Goal: Task Accomplishment & Management: Manage account settings

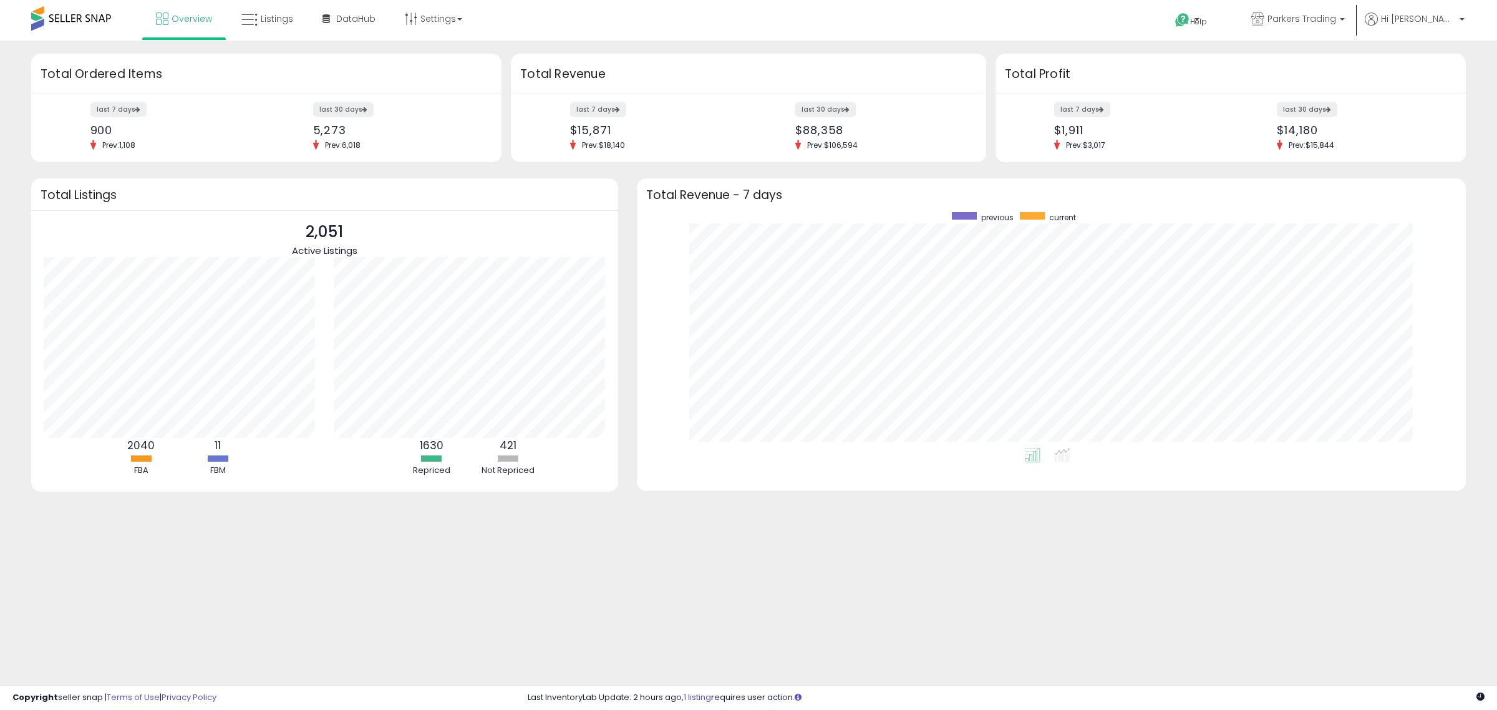
scroll to position [236, 804]
drag, startPoint x: 229, startPoint y: 3, endPoint x: 244, endPoint y: 16, distance: 19.9
click at [232, 4] on li "Listings" at bounding box center [267, 20] width 79 height 40
click at [251, 17] on icon at bounding box center [249, 20] width 16 height 16
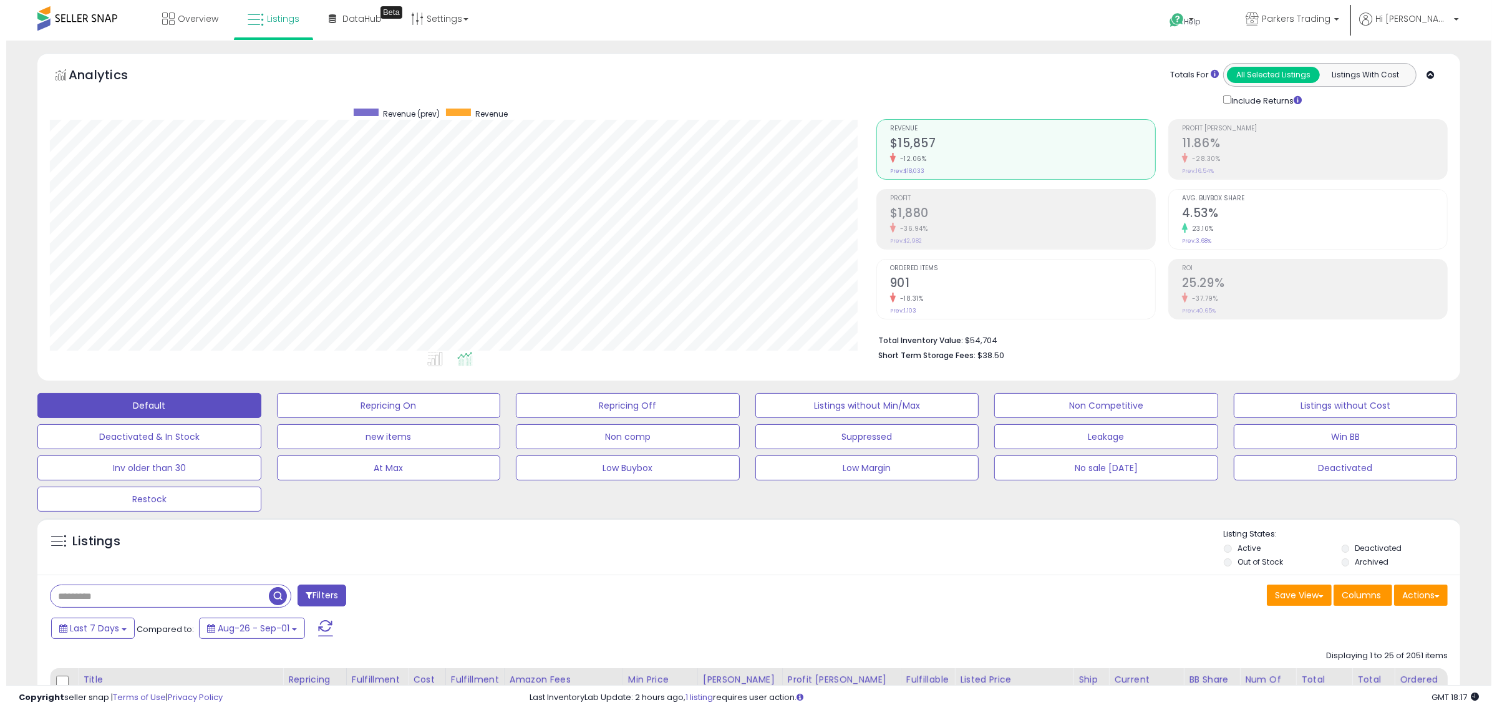
scroll to position [256, 826]
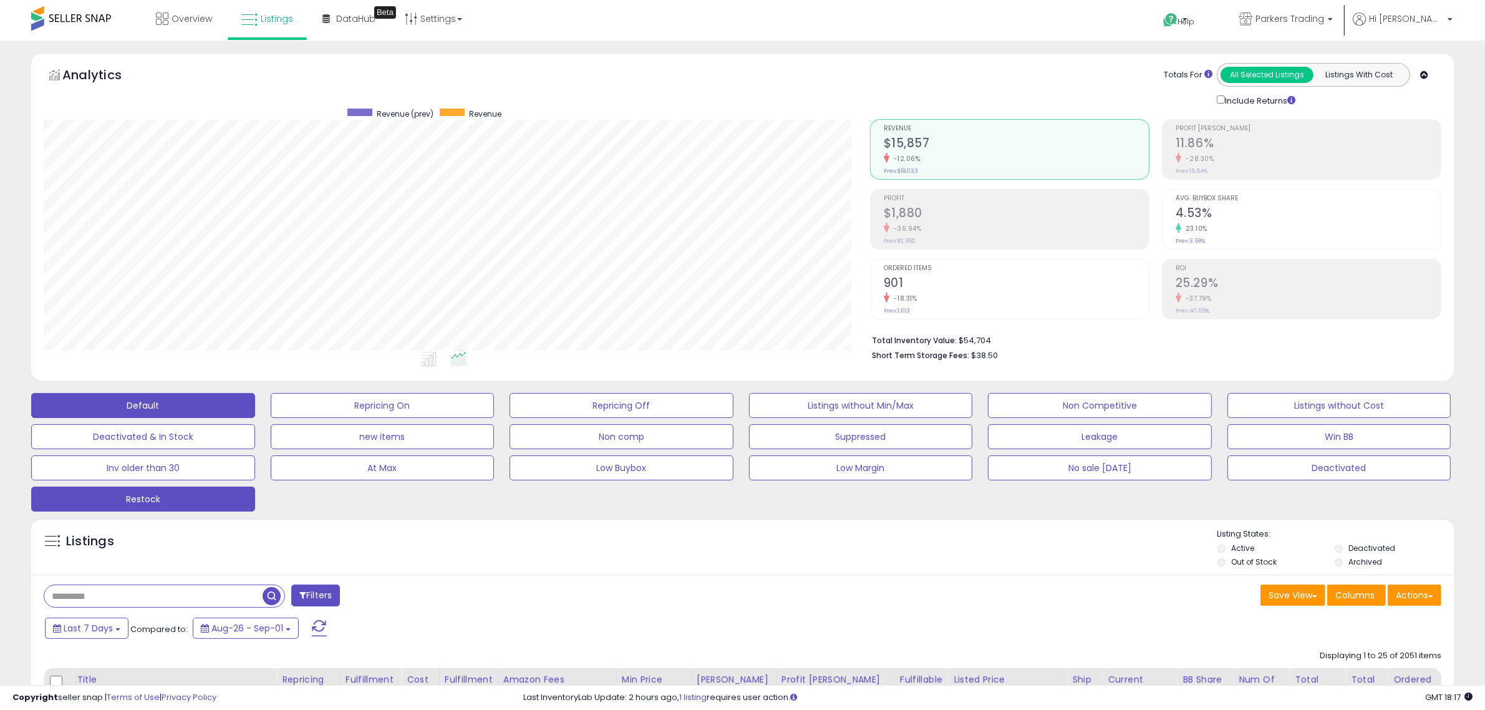
click at [191, 498] on button "Restock" at bounding box center [143, 498] width 224 height 25
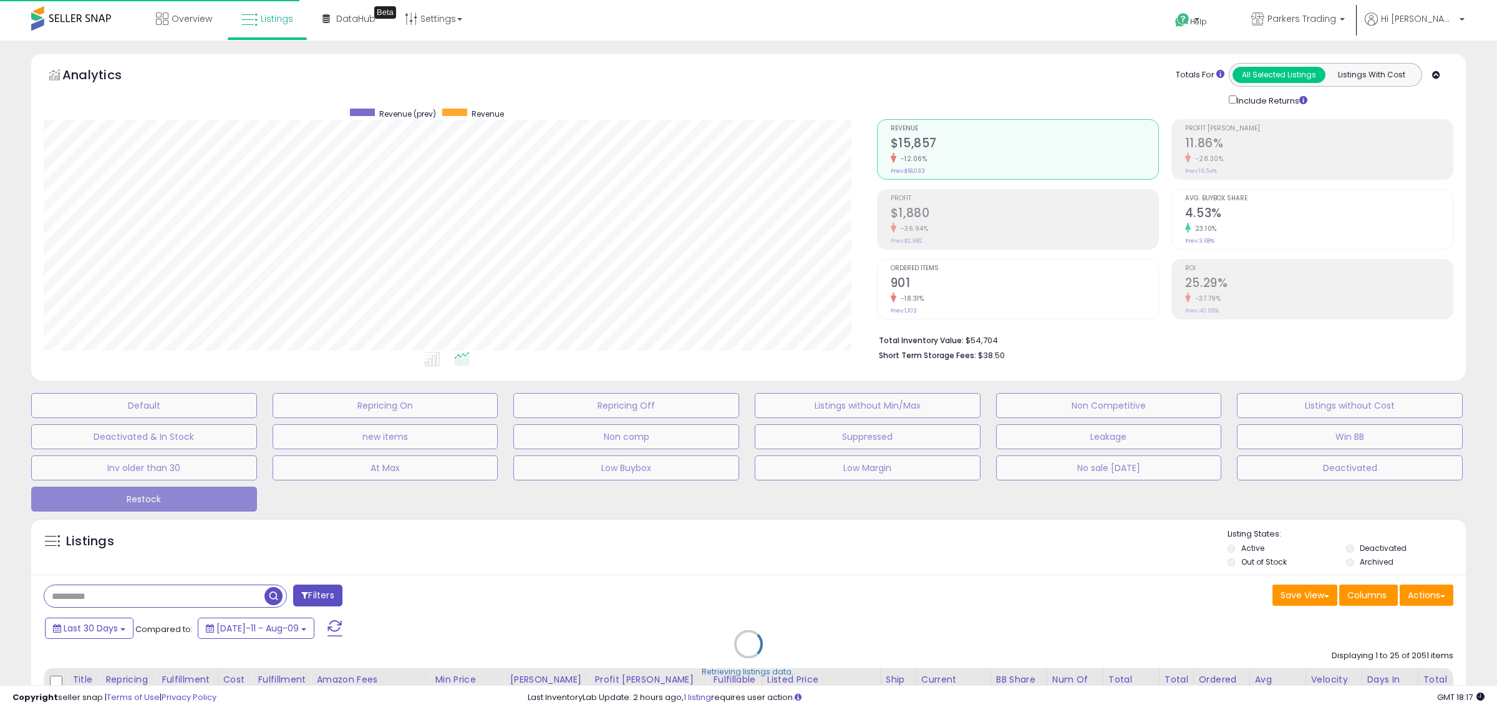
scroll to position [256, 832]
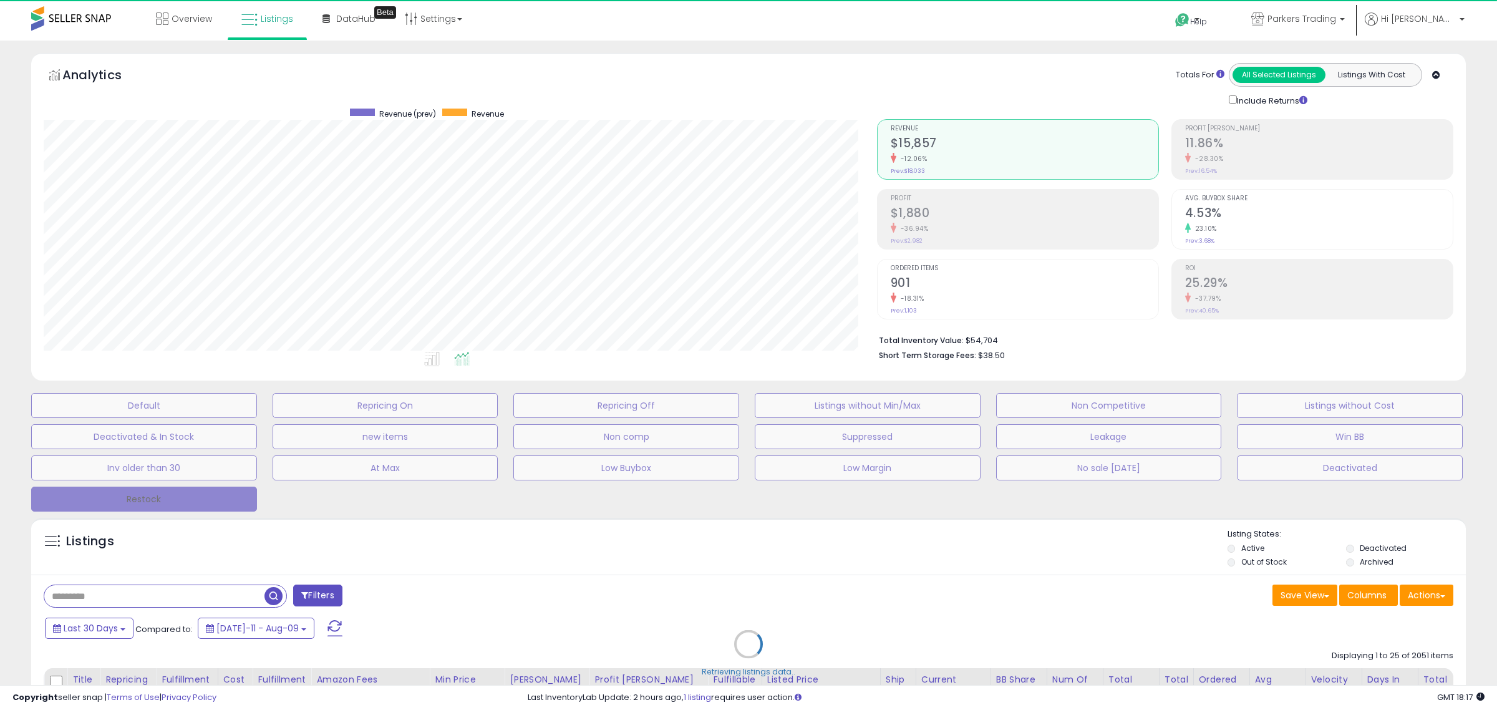
select select "*"
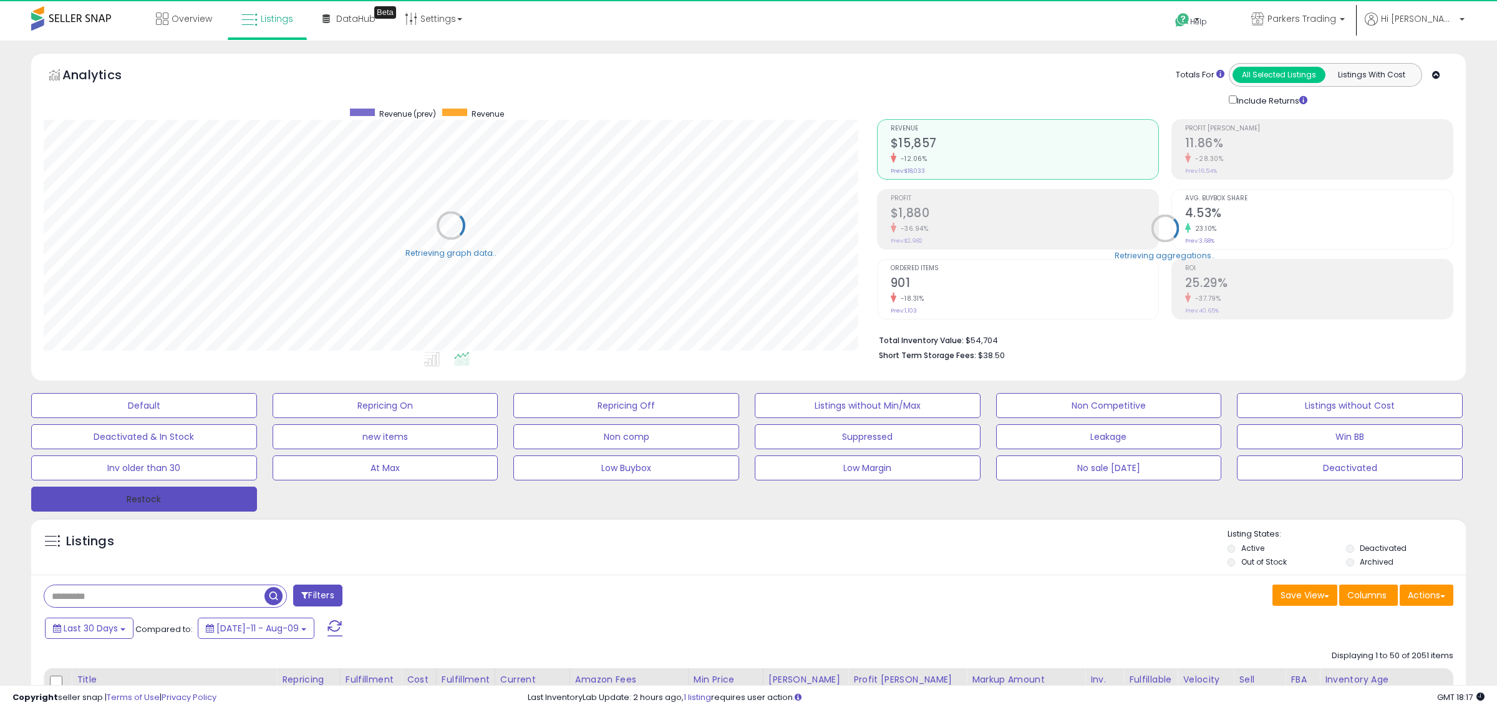
select select "**"
click at [337, 584] on button "Filters" at bounding box center [317, 595] width 49 height 22
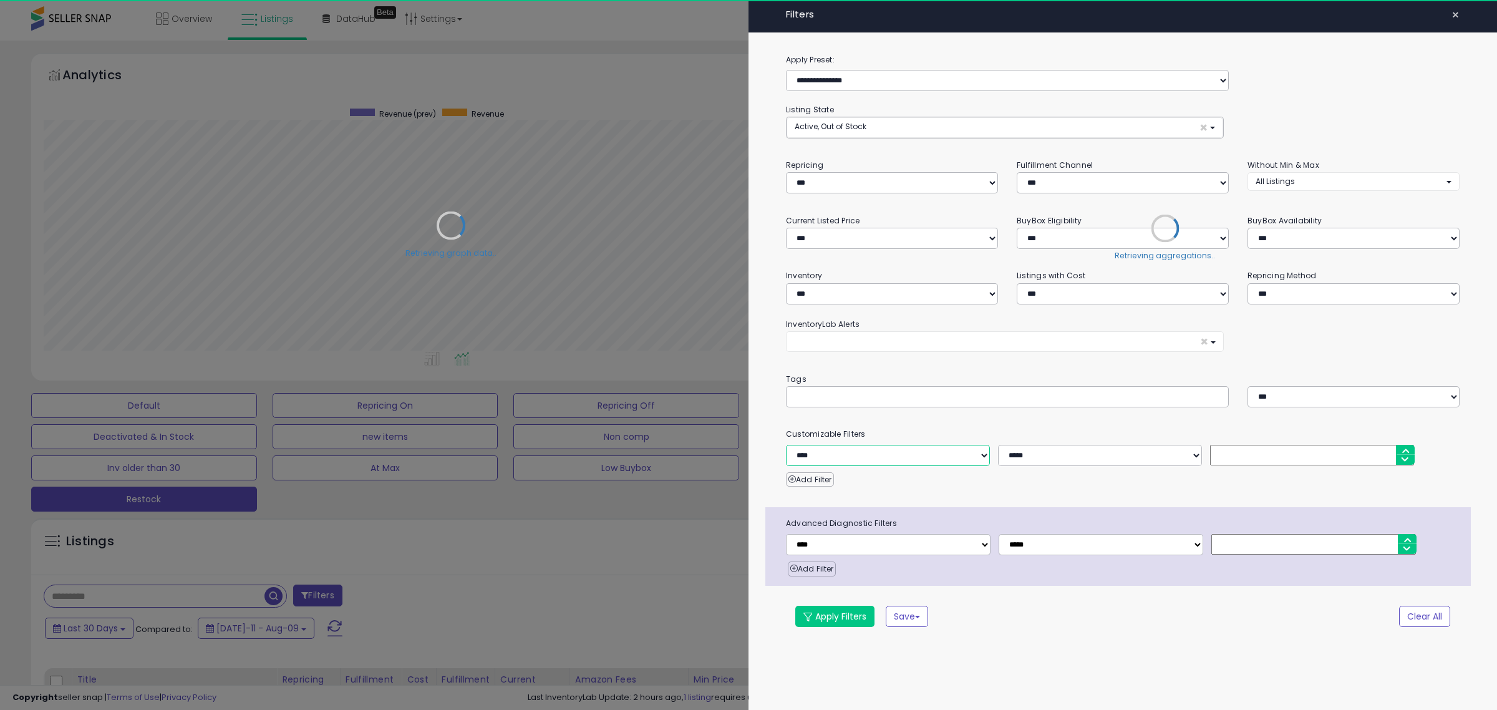
click at [853, 459] on select "**********" at bounding box center [888, 455] width 204 height 21
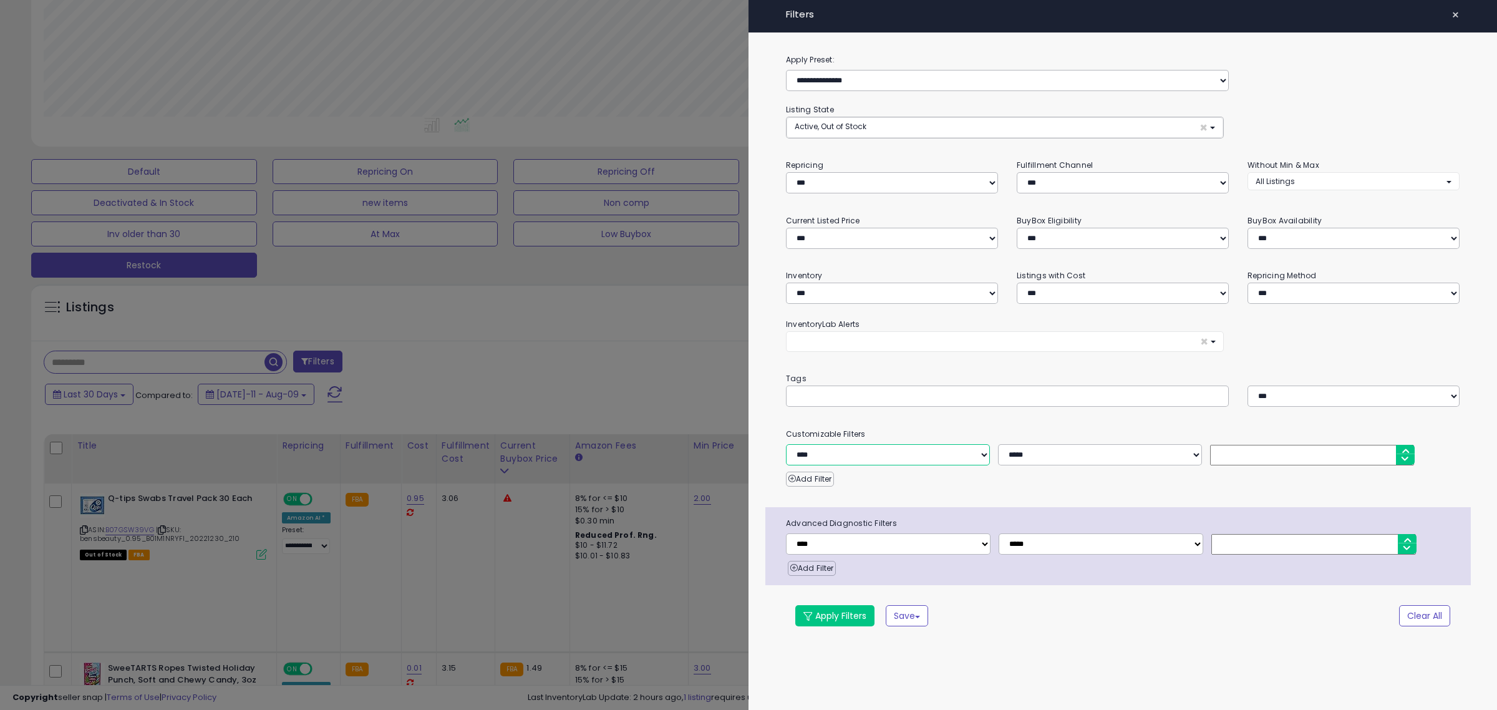
select select "**********"
click at [786, 445] on select "**********" at bounding box center [888, 454] width 204 height 21
click at [1039, 458] on span "Select Options" at bounding box center [1033, 453] width 54 height 11
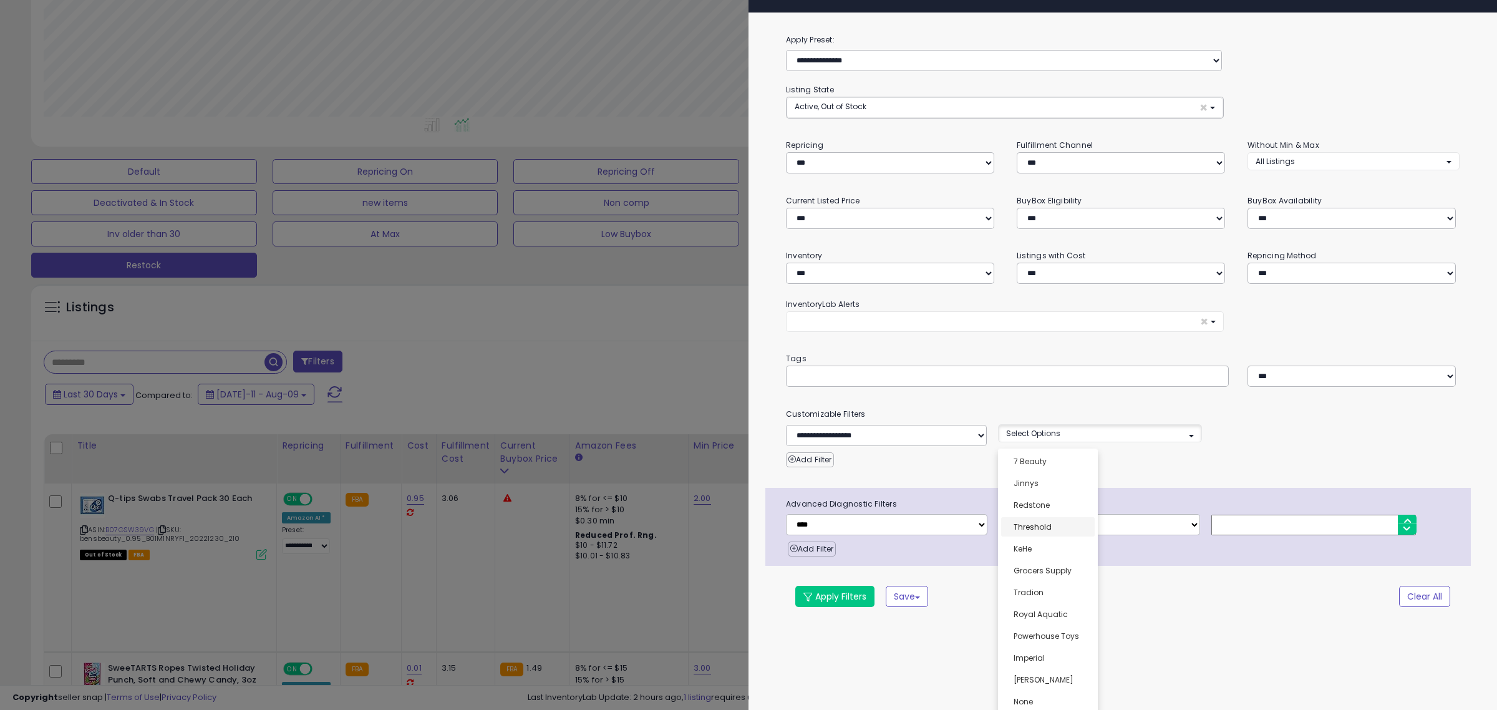
scroll to position [23, 0]
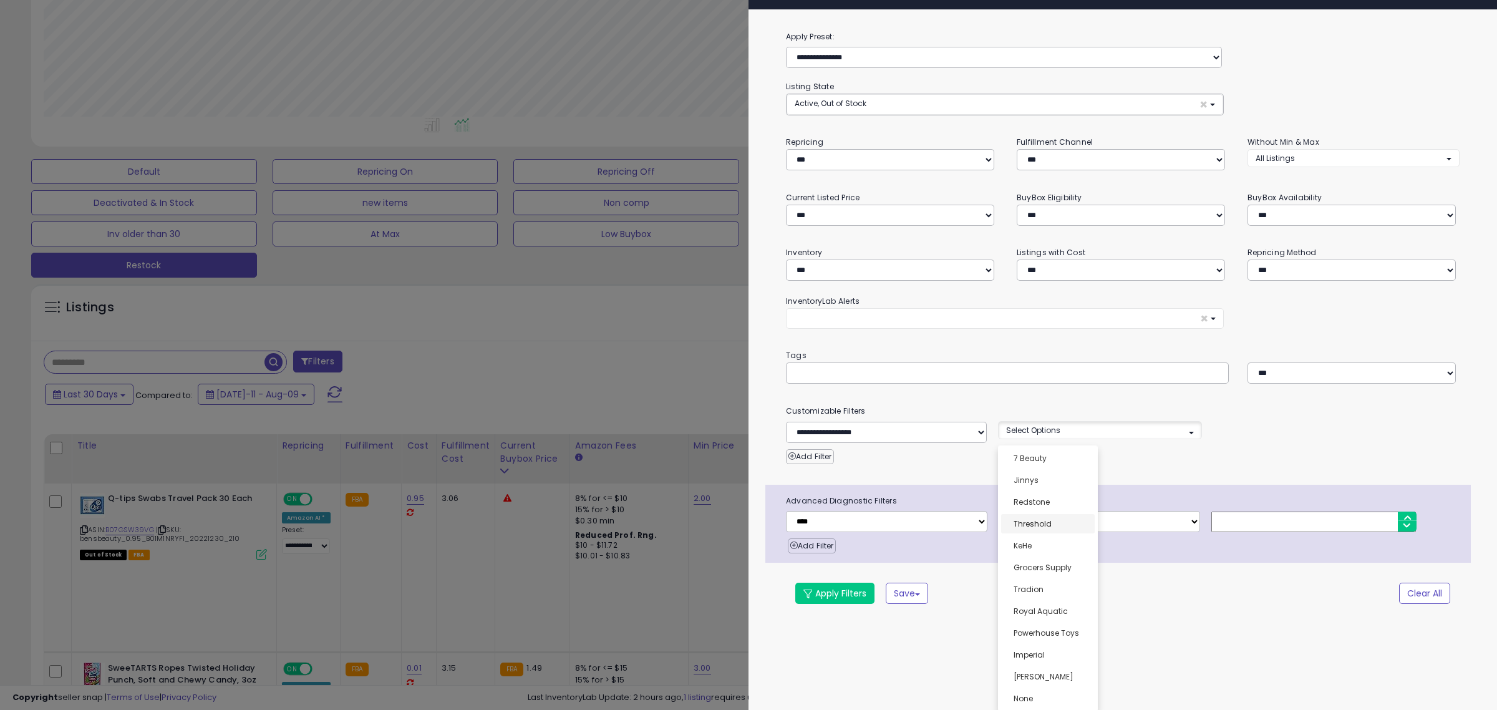
click at [1035, 514] on link "Threshold" at bounding box center [1048, 523] width 94 height 19
select select "*********"
click at [827, 587] on button "Apply Filters" at bounding box center [834, 592] width 79 height 21
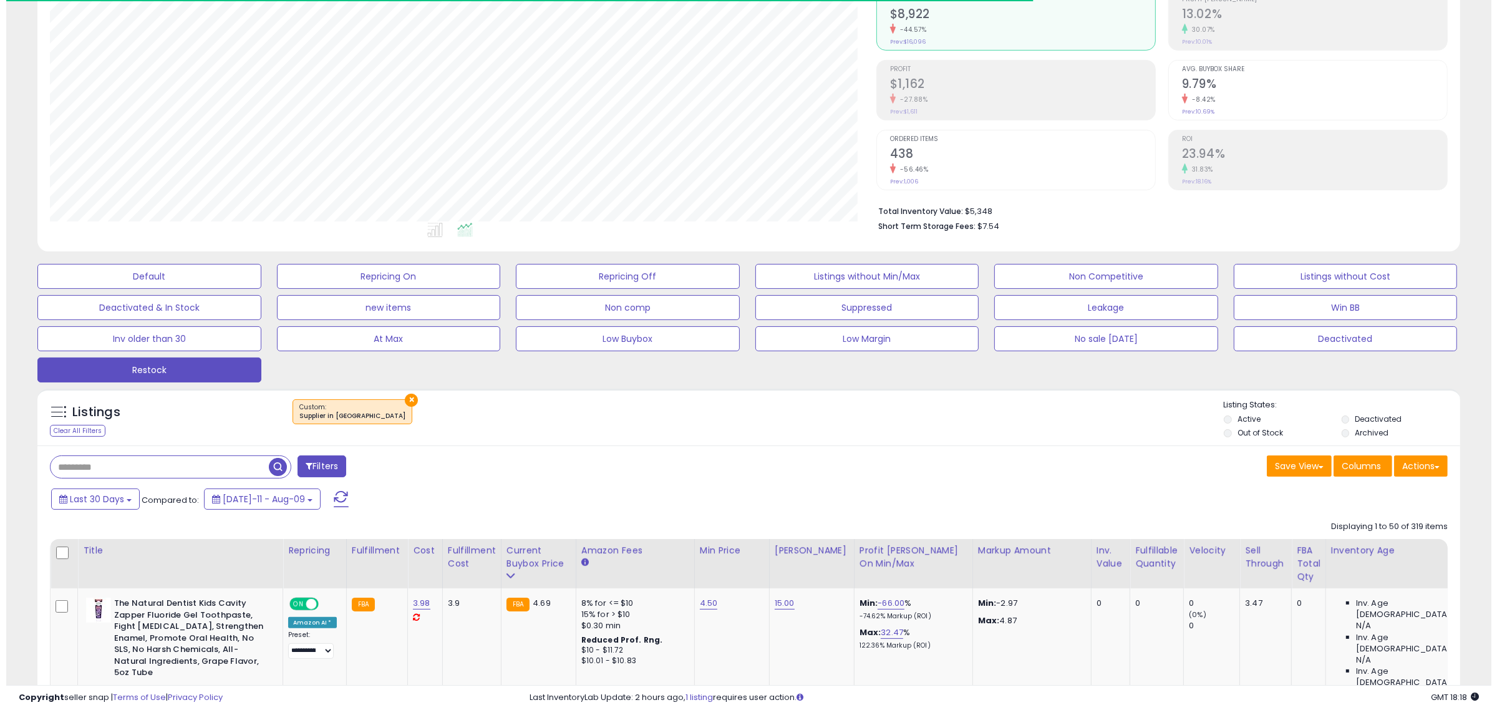
scroll to position [256, 826]
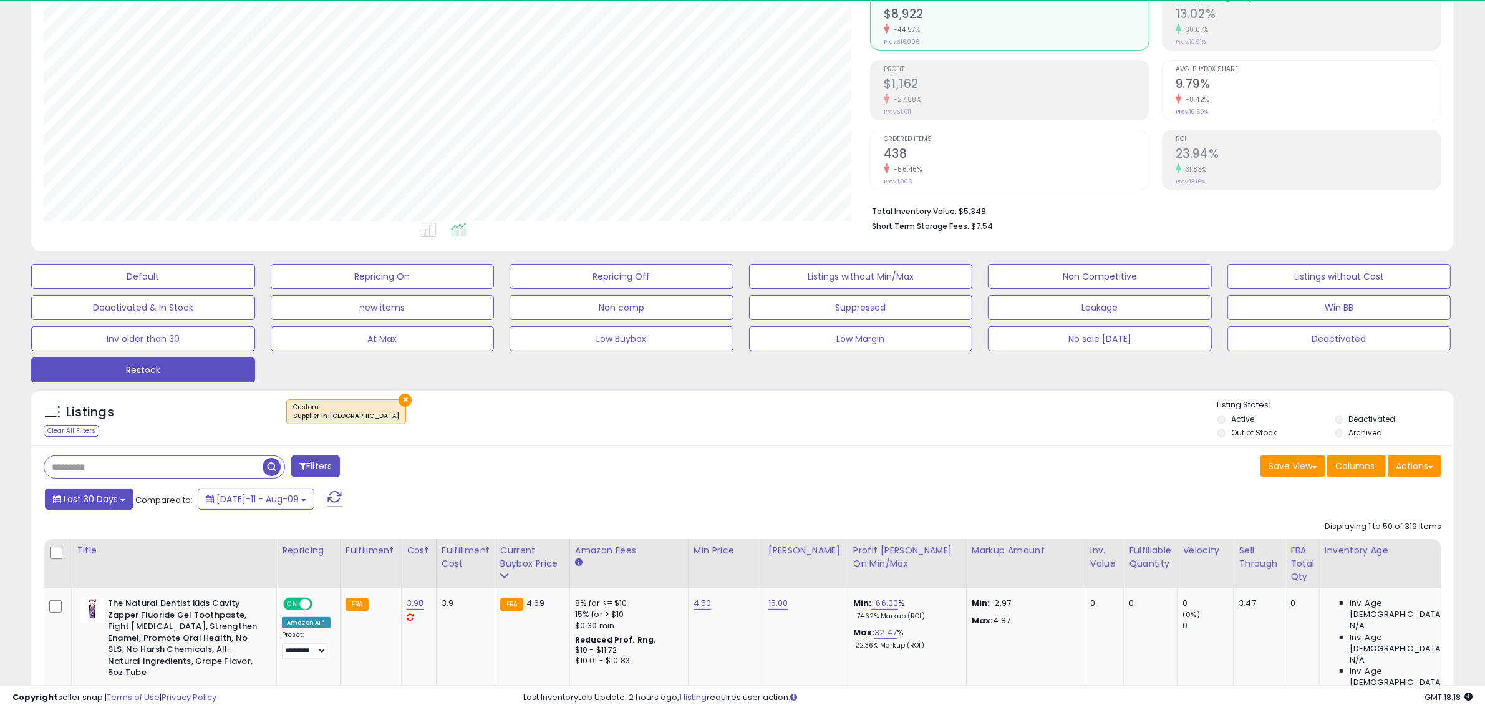
click at [83, 509] on button "Last 30 Days" at bounding box center [89, 498] width 89 height 21
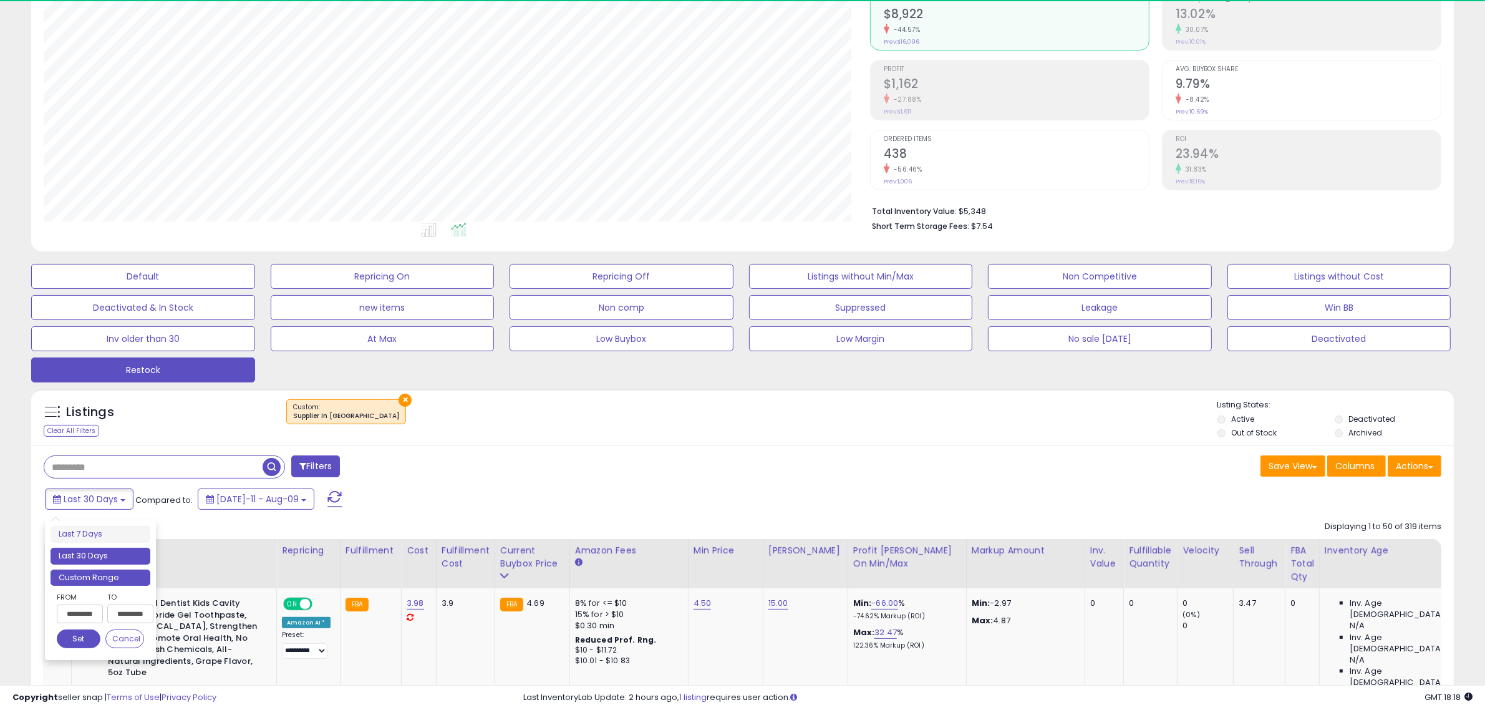
click at [105, 582] on li "Custom Range" at bounding box center [101, 577] width 100 height 17
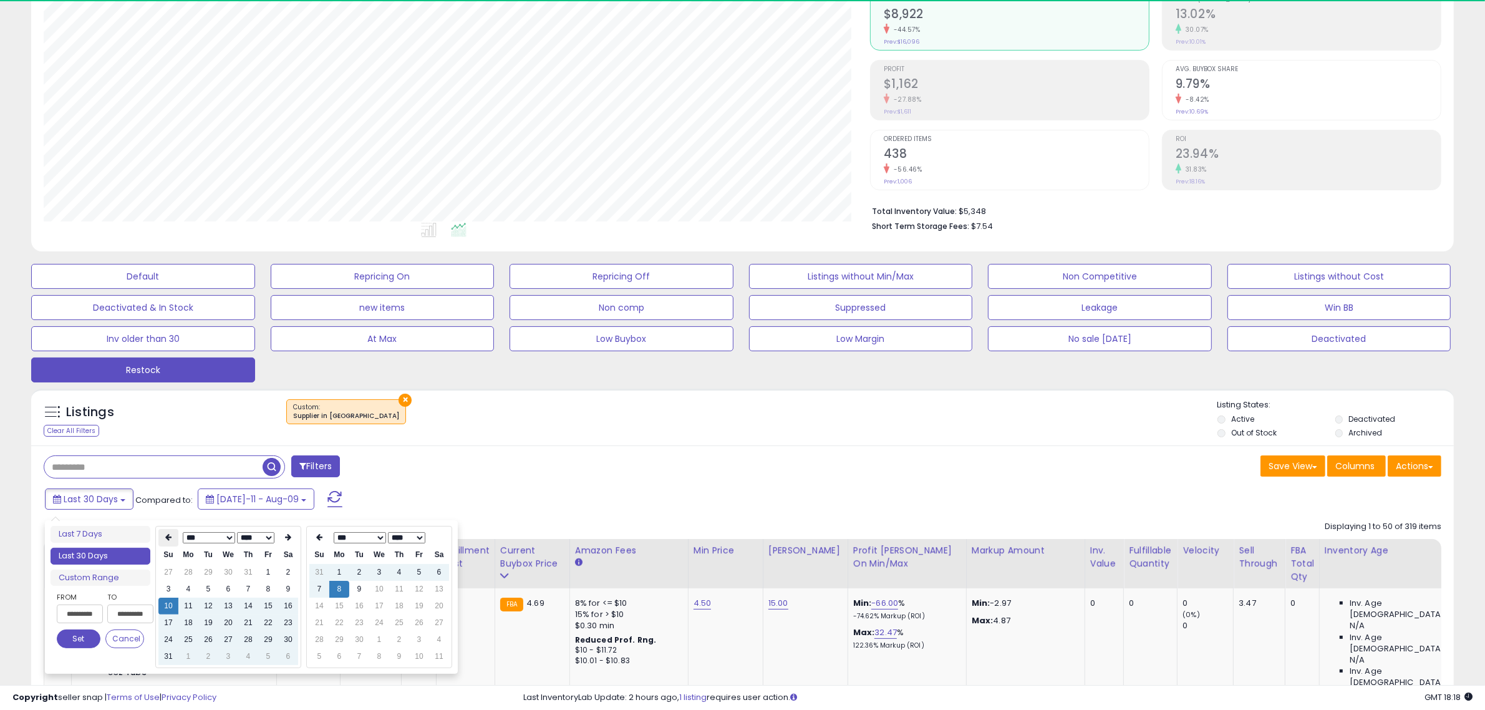
click at [162, 537] on th at bounding box center [168, 537] width 20 height 17
type input "**********"
click at [171, 584] on td "1" at bounding box center [168, 589] width 20 height 17
click at [82, 640] on button "Set" at bounding box center [79, 638] width 44 height 19
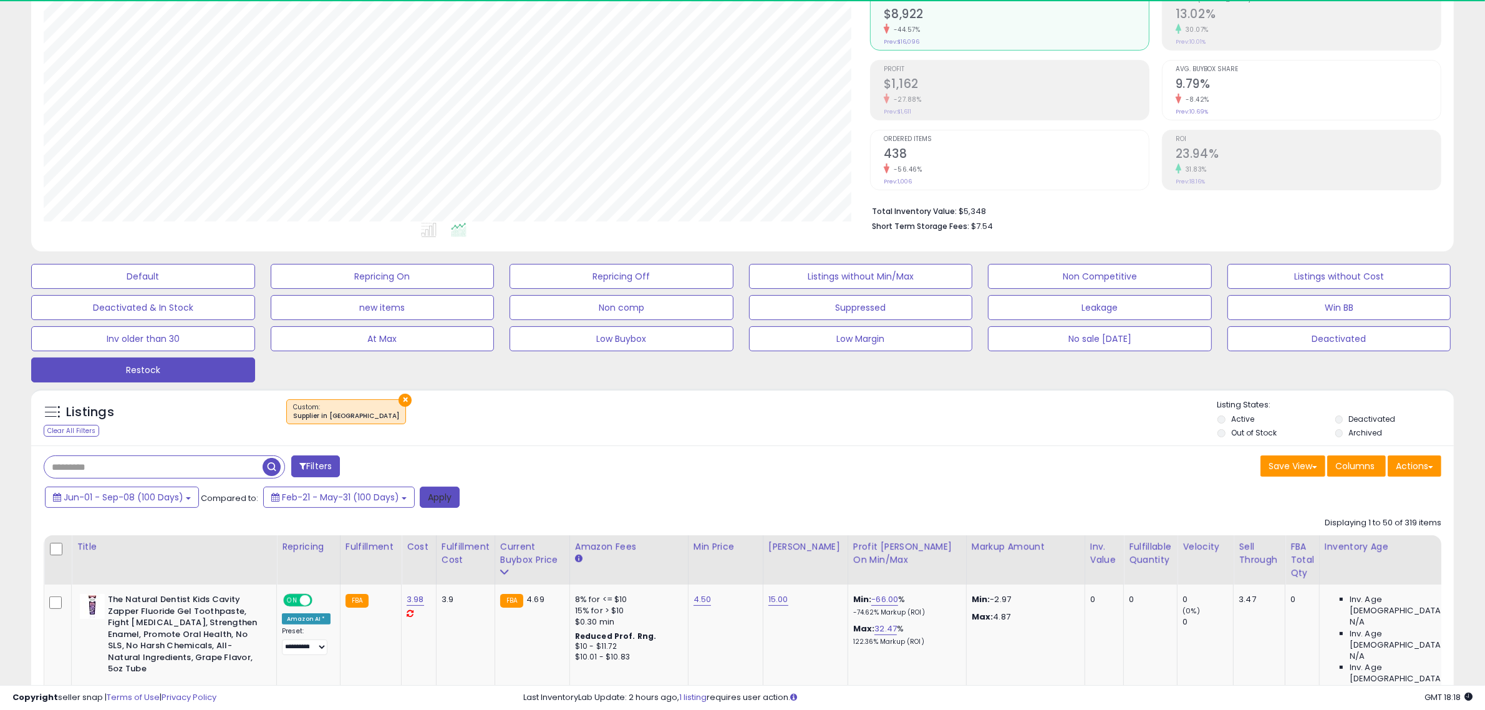
click at [437, 499] on button "Apply" at bounding box center [440, 496] width 40 height 21
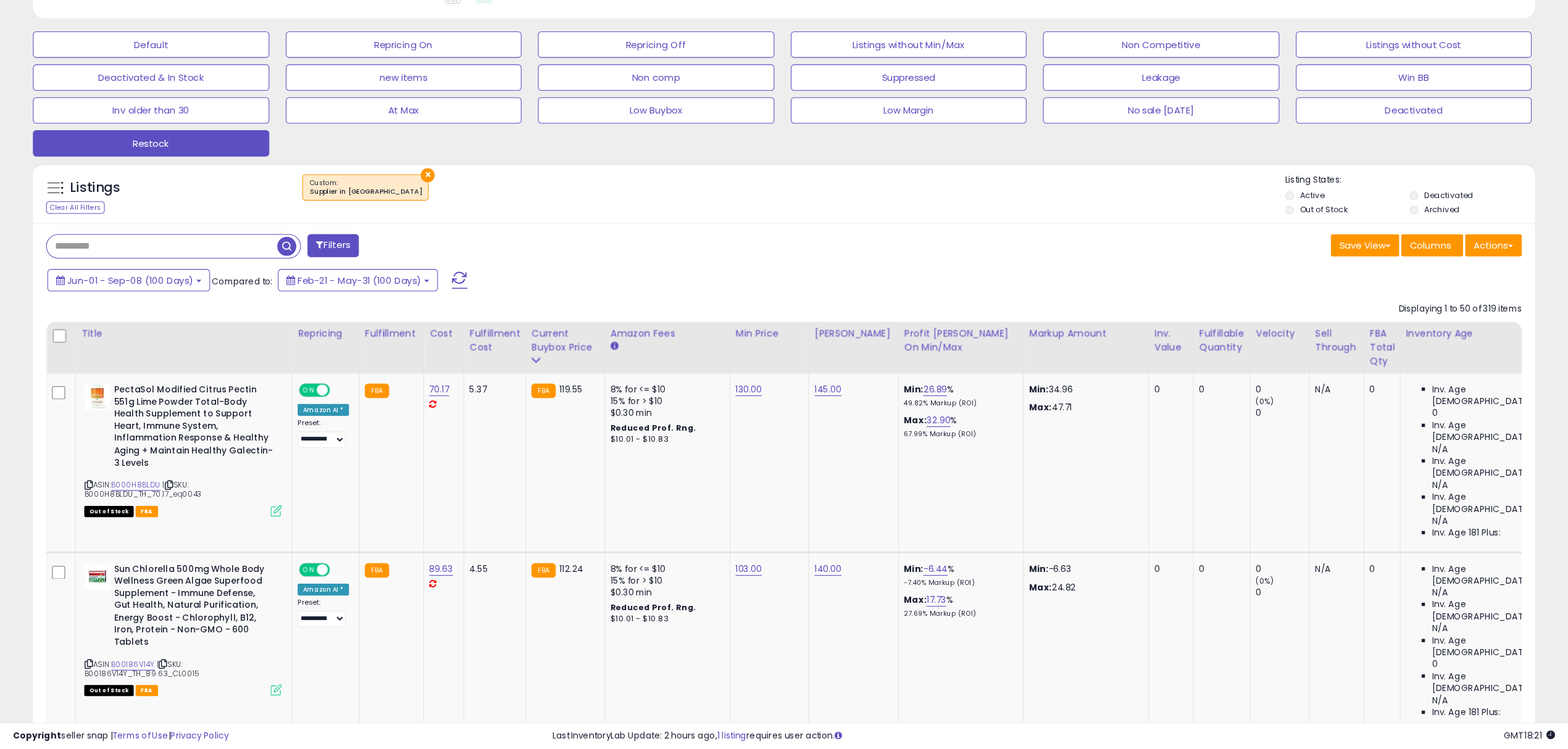
scroll to position [252, 875]
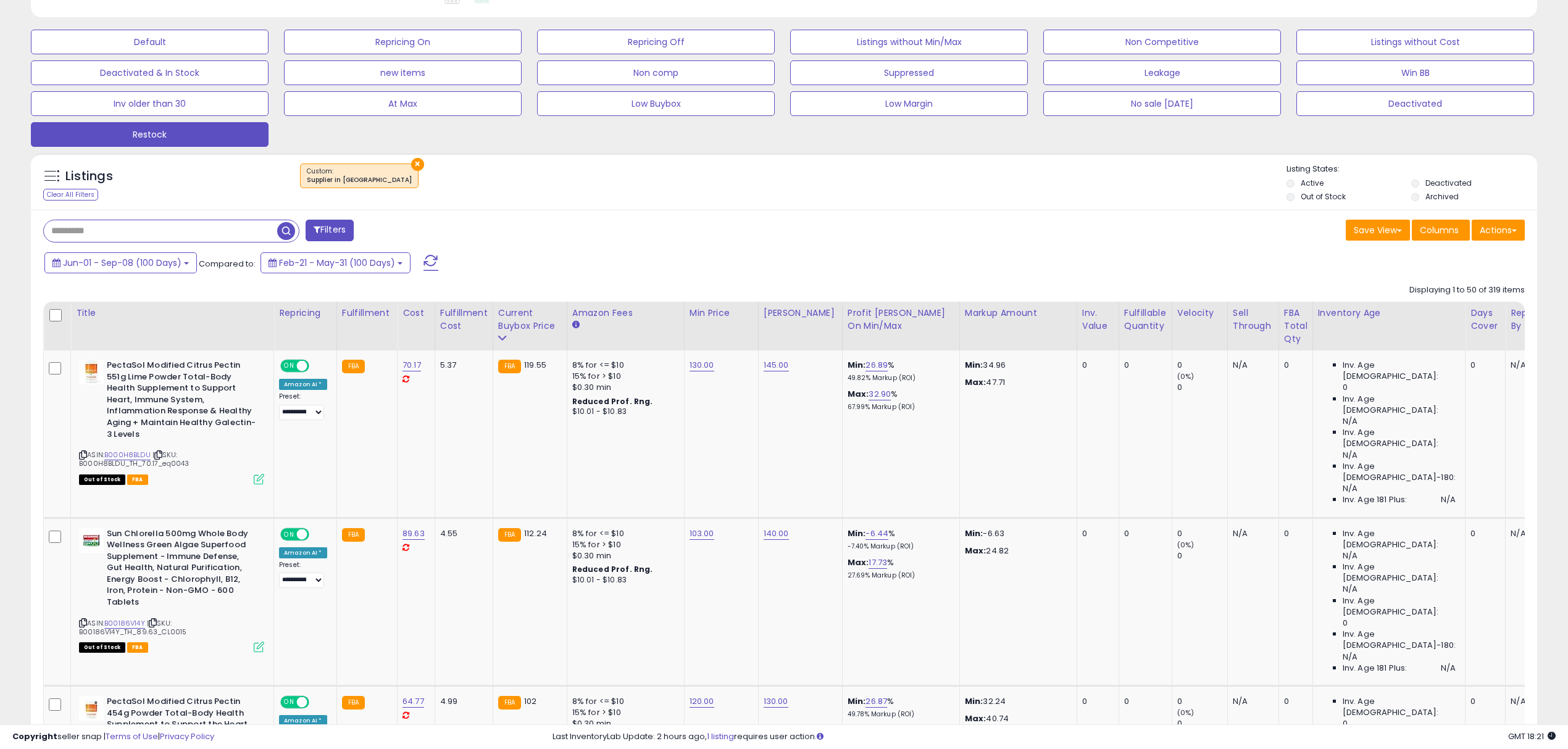
drag, startPoint x: 1418, startPoint y: 1, endPoint x: 951, endPoint y: 234, distance: 521.9
click at [951, 234] on div "Save View Save As New View Update Current View Columns Actions Import Export Vi…" at bounding box center [1159, 232] width 750 height 24
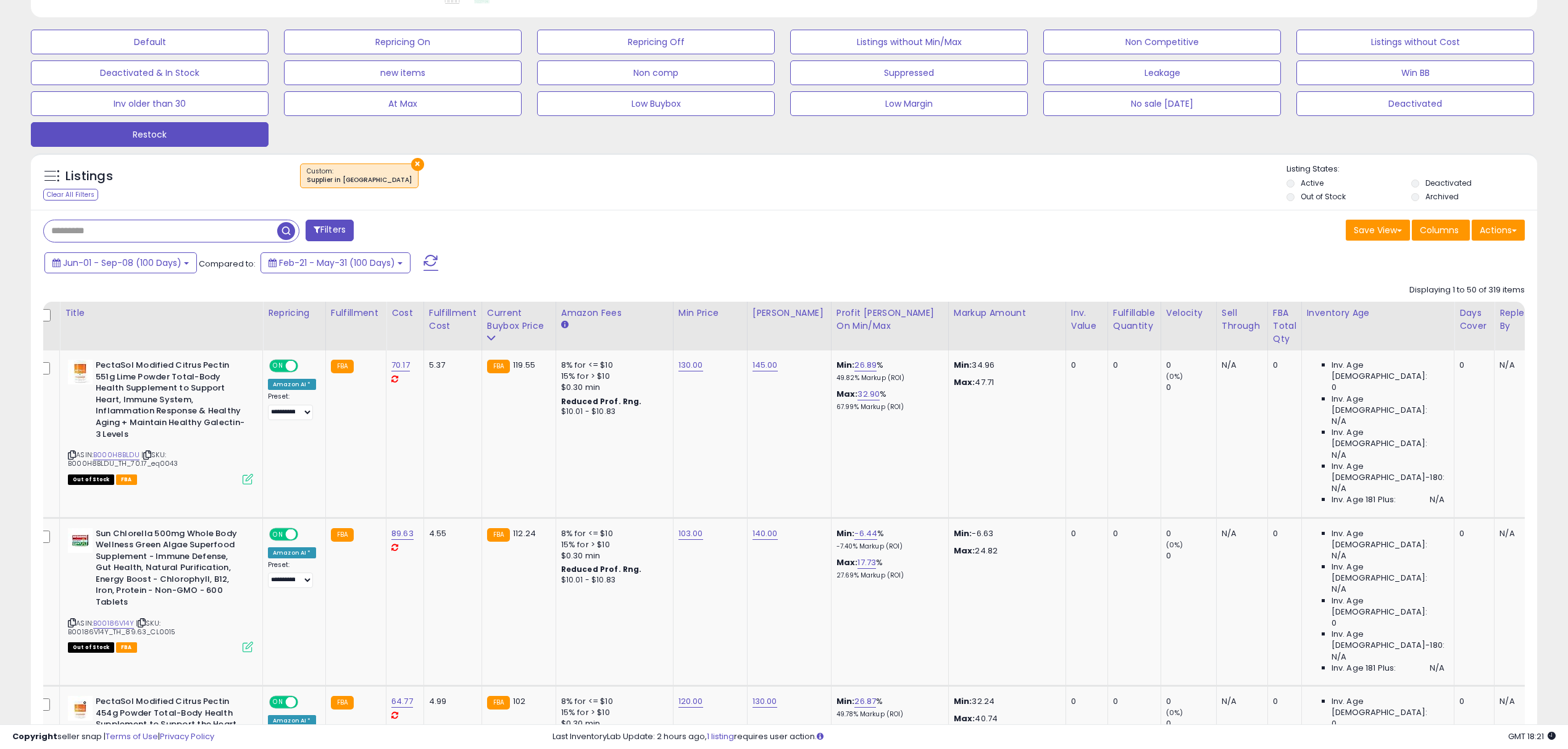
scroll to position [0, 0]
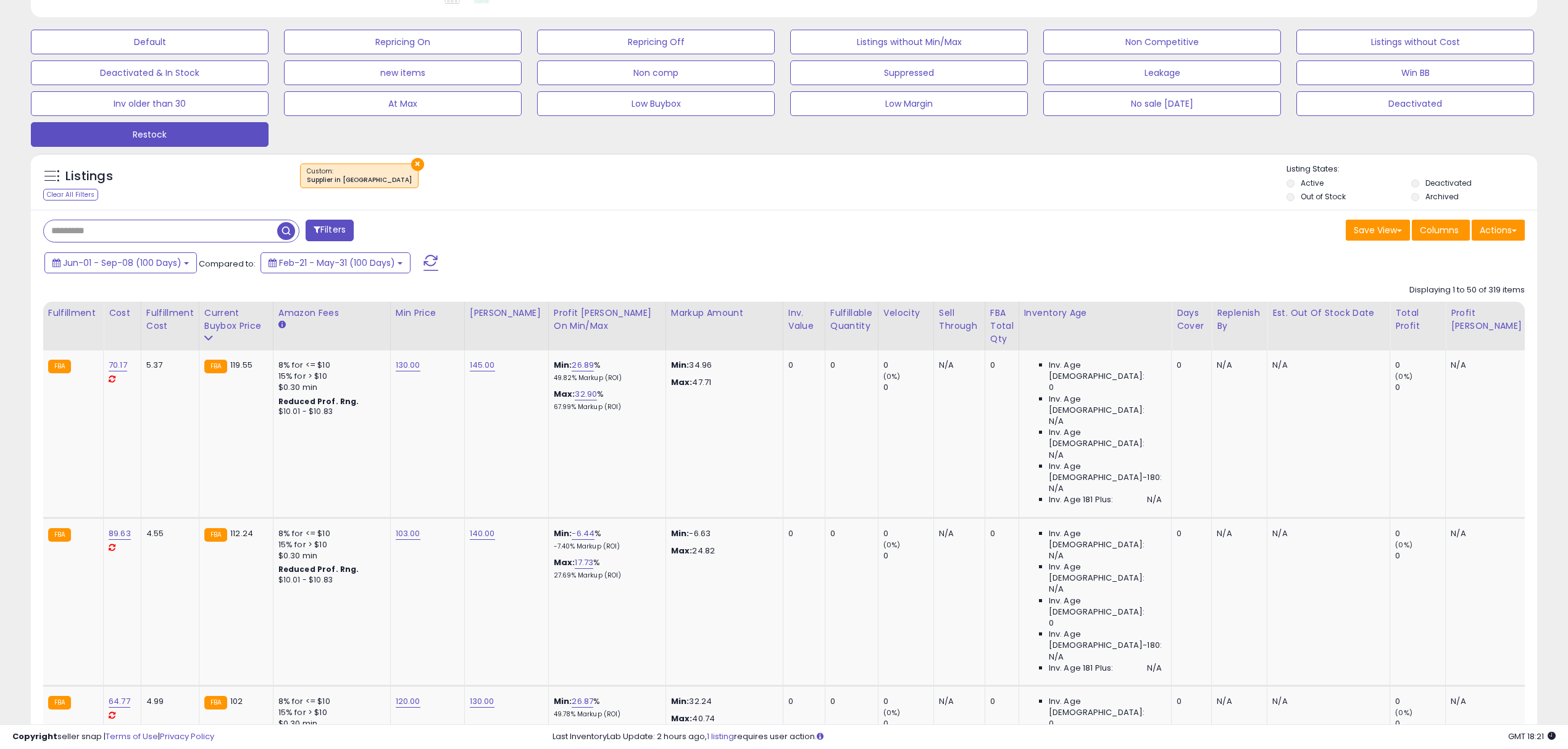
click at [1450, 322] on div "Profit [PERSON_NAME]" at bounding box center [1487, 320] width 73 height 26
click at [1450, 327] on div "Profit [PERSON_NAME]" at bounding box center [1487, 320] width 73 height 26
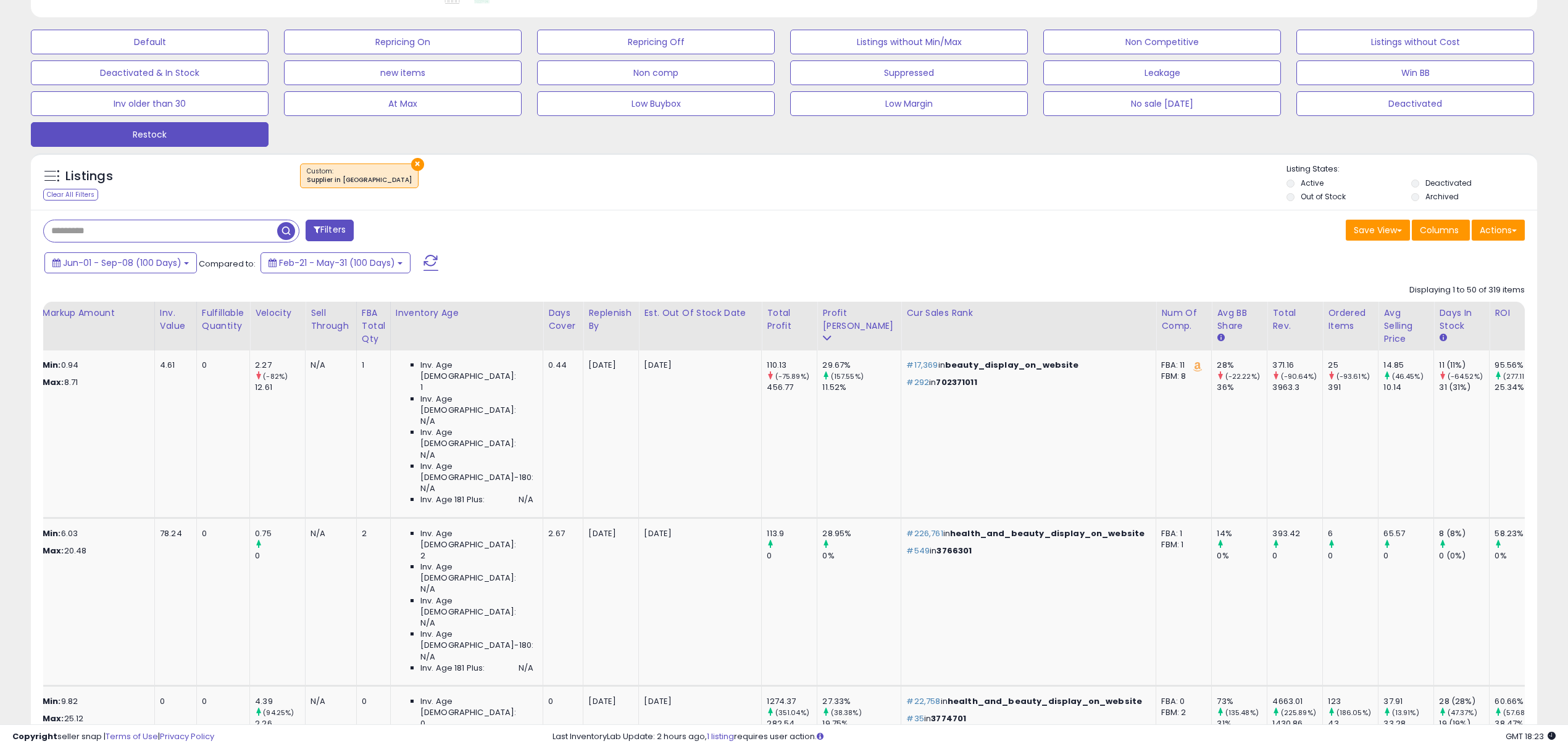
scroll to position [0, 948]
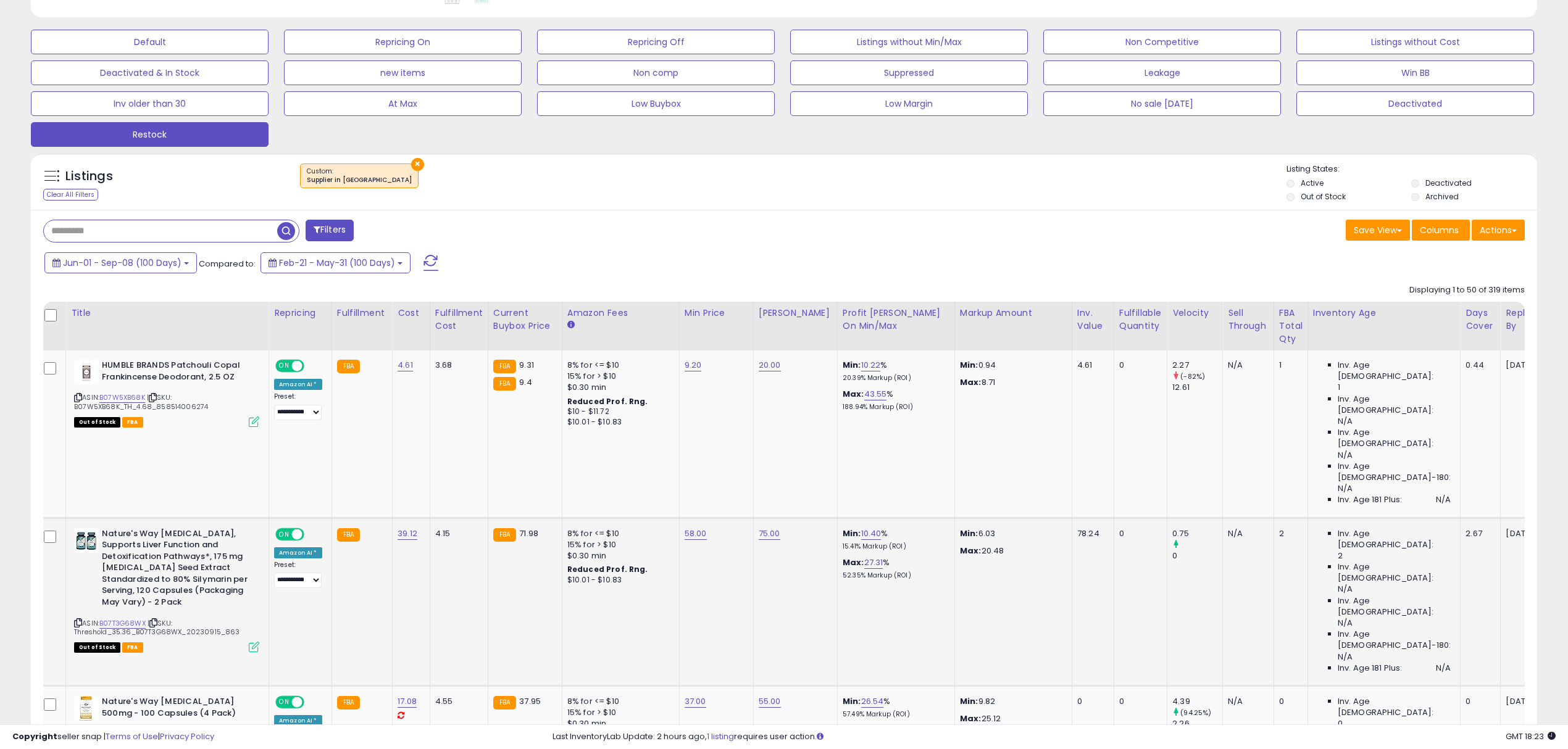
click at [76, 619] on icon at bounding box center [78, 622] width 8 height 7
click at [75, 619] on icon at bounding box center [78, 622] width 8 height 7
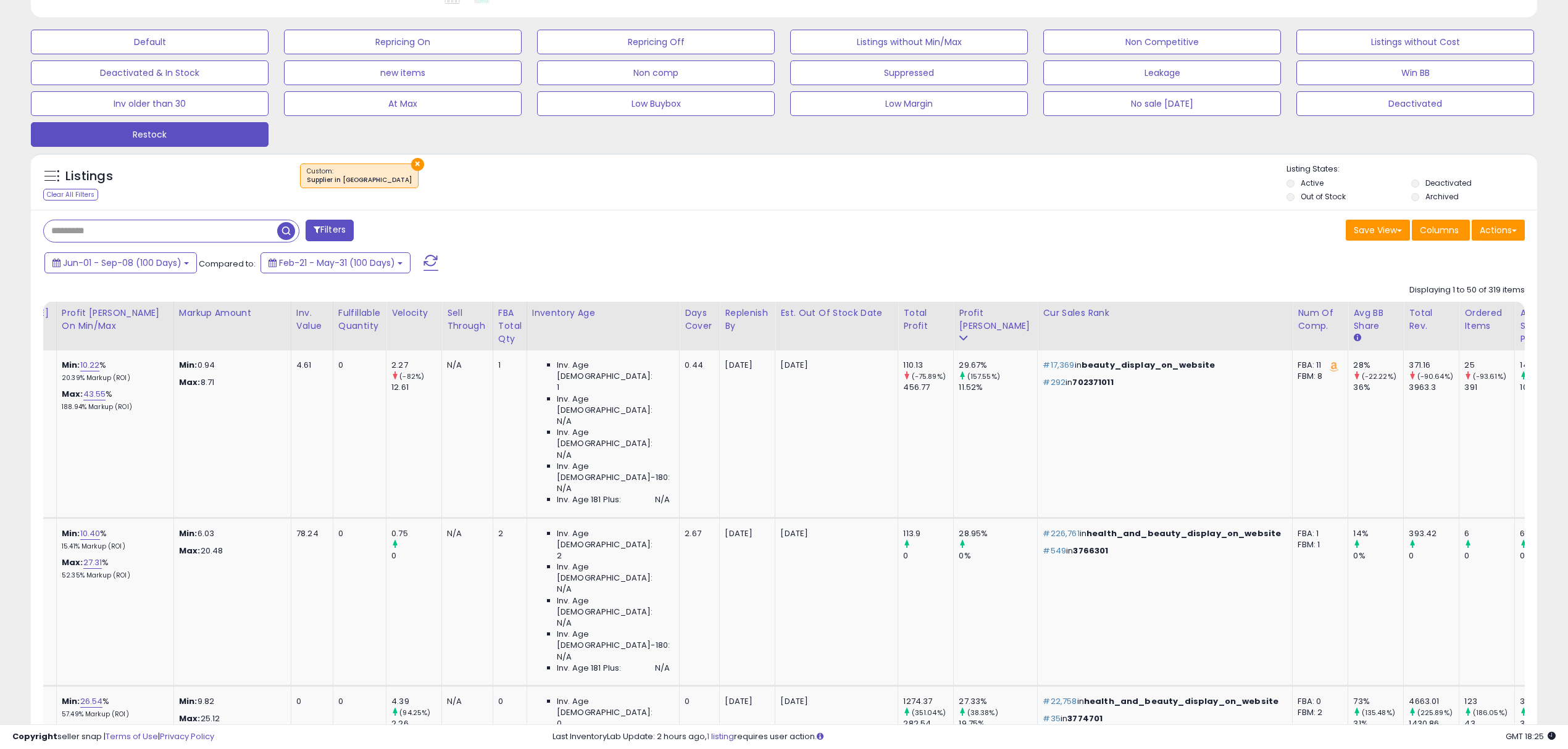
scroll to position [0, 40]
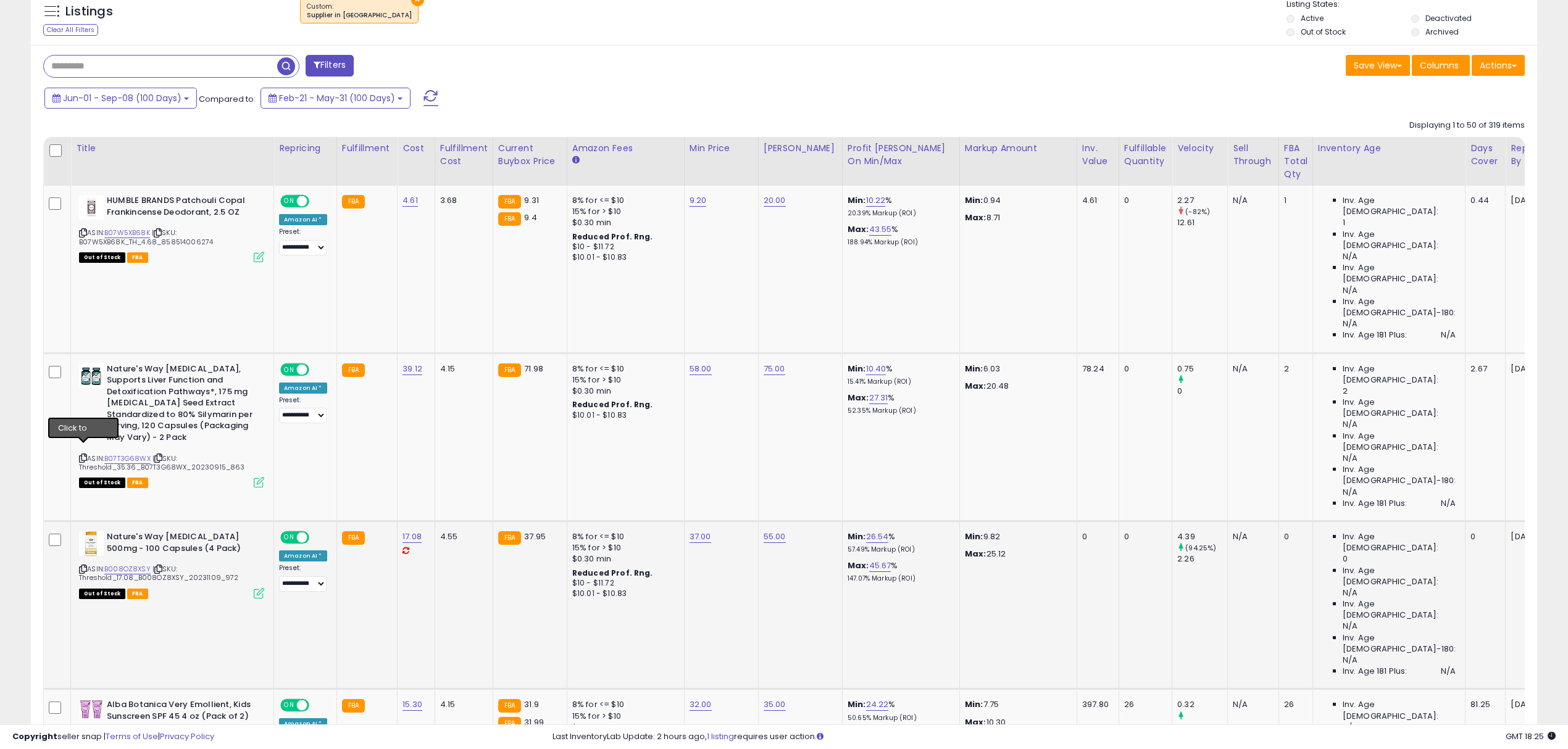
click at [80, 566] on icon at bounding box center [83, 569] width 8 height 7
click at [84, 566] on icon at bounding box center [83, 569] width 8 height 7
click at [80, 566] on icon at bounding box center [83, 569] width 8 height 7
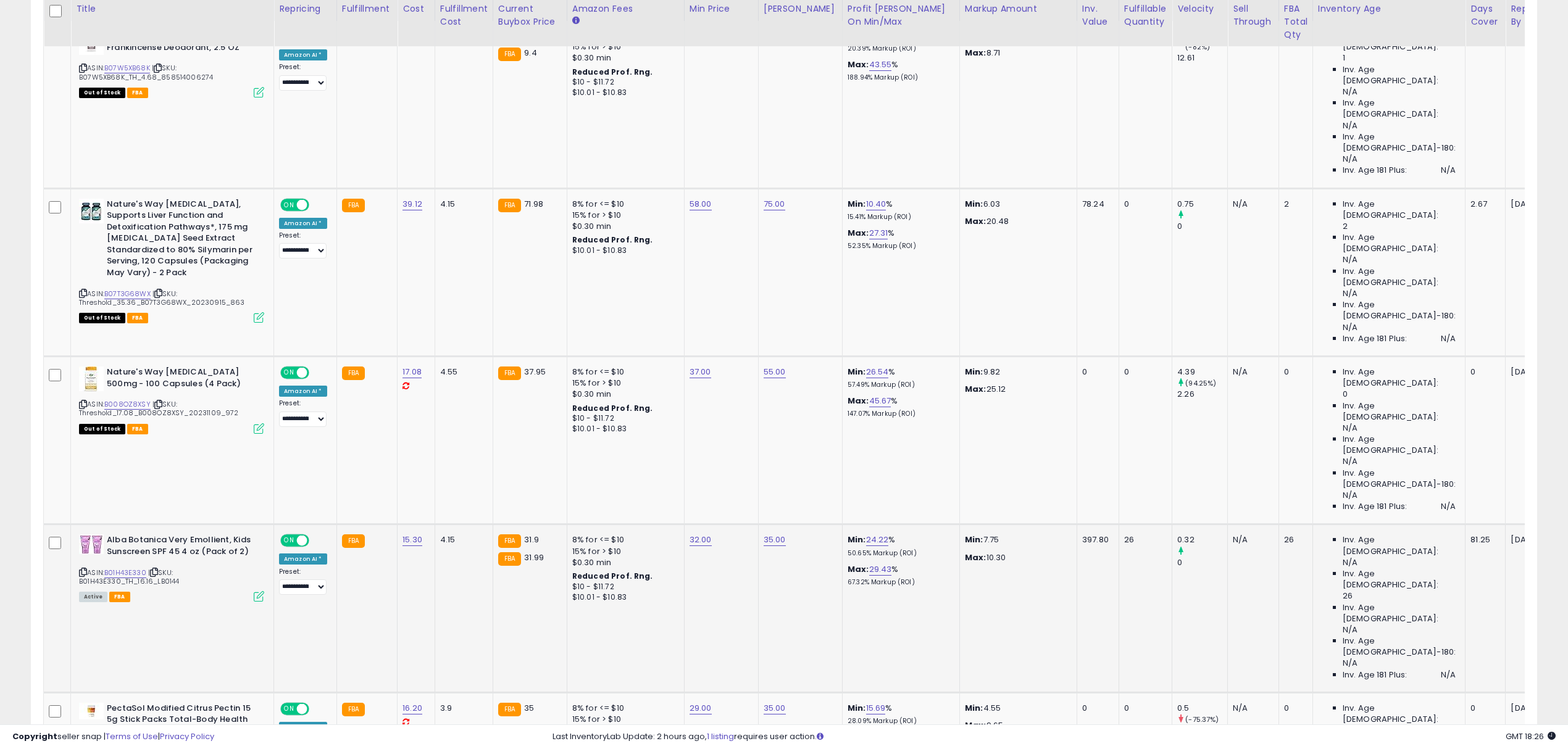
click at [77, 534] on div "Alba Botanica Very Emollient, Kids Sunscreen SPF 45 4 oz (Pack of 2) ASIN: B01H…" at bounding box center [170, 567] width 188 height 66
click at [79, 569] on icon at bounding box center [83, 572] width 8 height 7
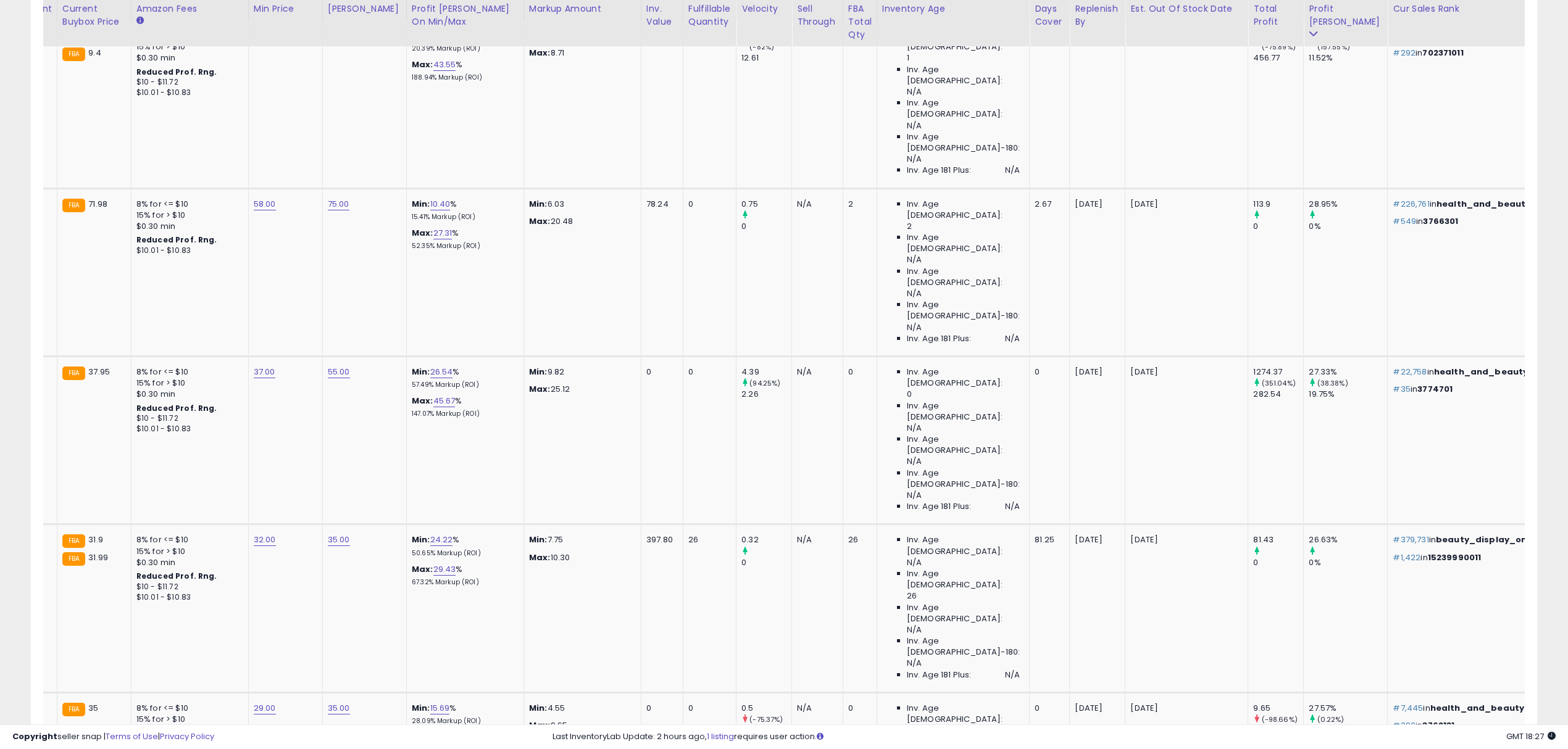
scroll to position [0, 0]
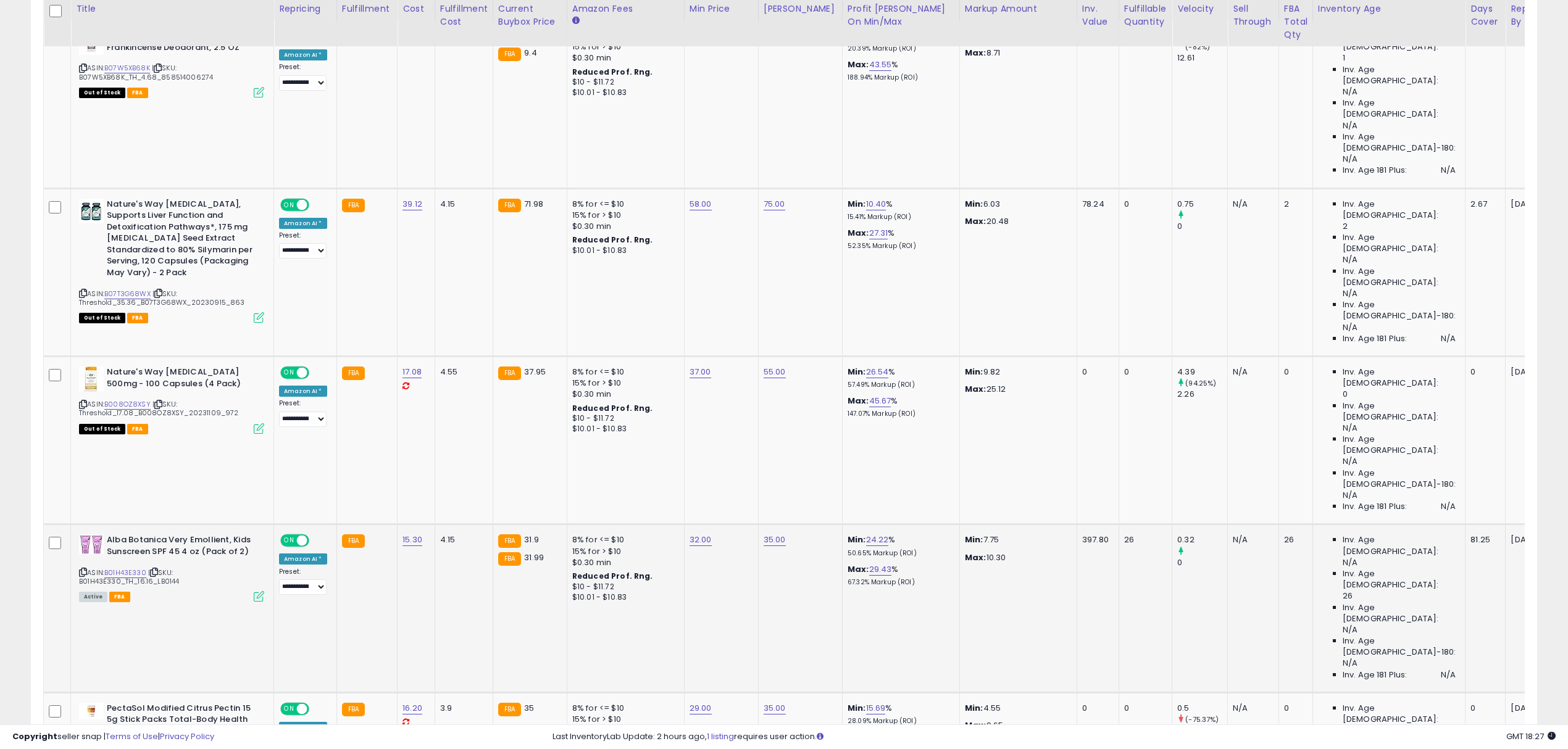
click at [686, 524] on td "32.00" at bounding box center [721, 609] width 74 height 168
click at [694, 533] on link "32.00" at bounding box center [701, 539] width 22 height 12
drag, startPoint x: 678, startPoint y: 306, endPoint x: 624, endPoint y: 305, distance: 54.0
click at [624, 305] on input "*****" at bounding box center [662, 304] width 110 height 21
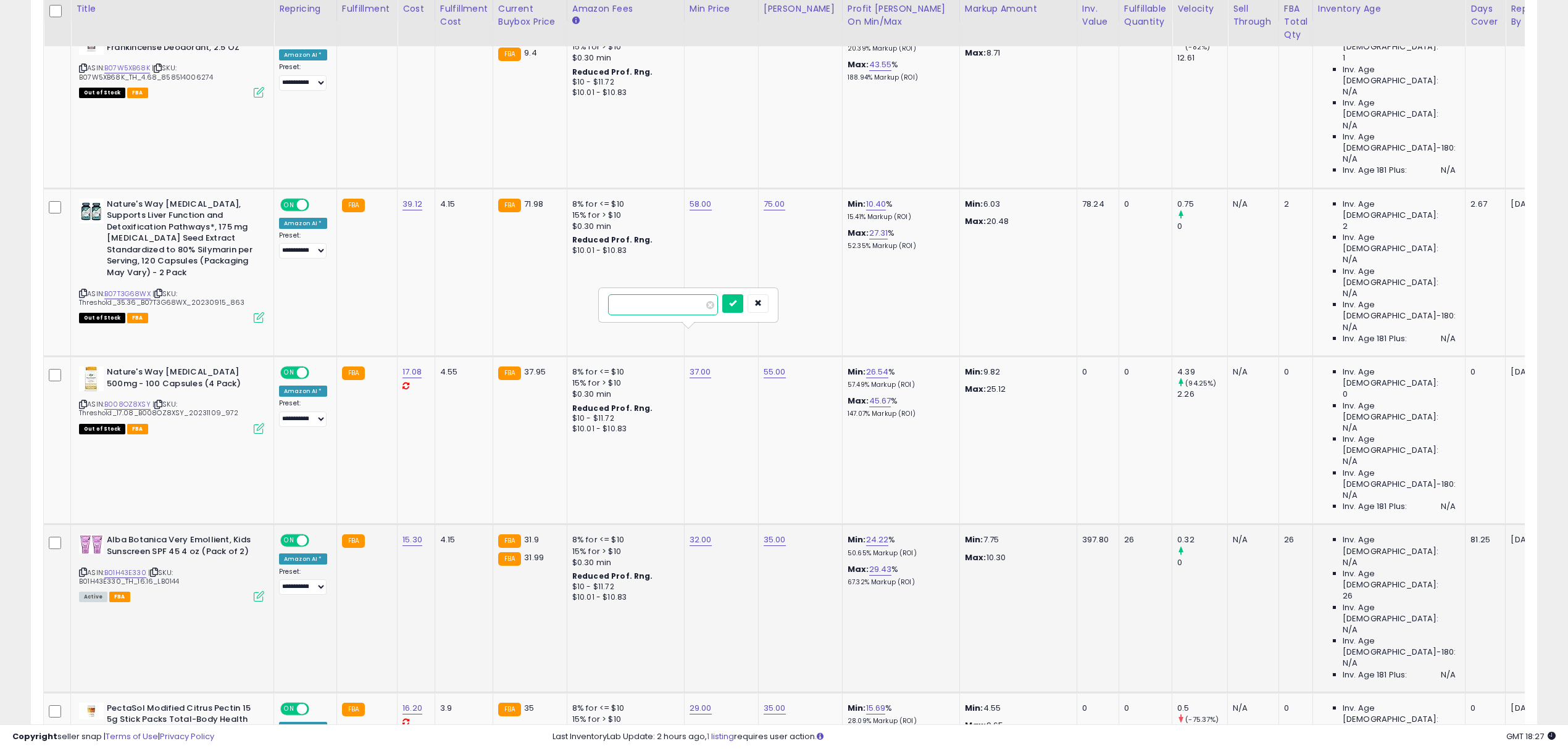
click at [624, 305] on input "*****" at bounding box center [662, 304] width 110 height 21
type input "**"
click button "submit" at bounding box center [733, 303] width 21 height 19
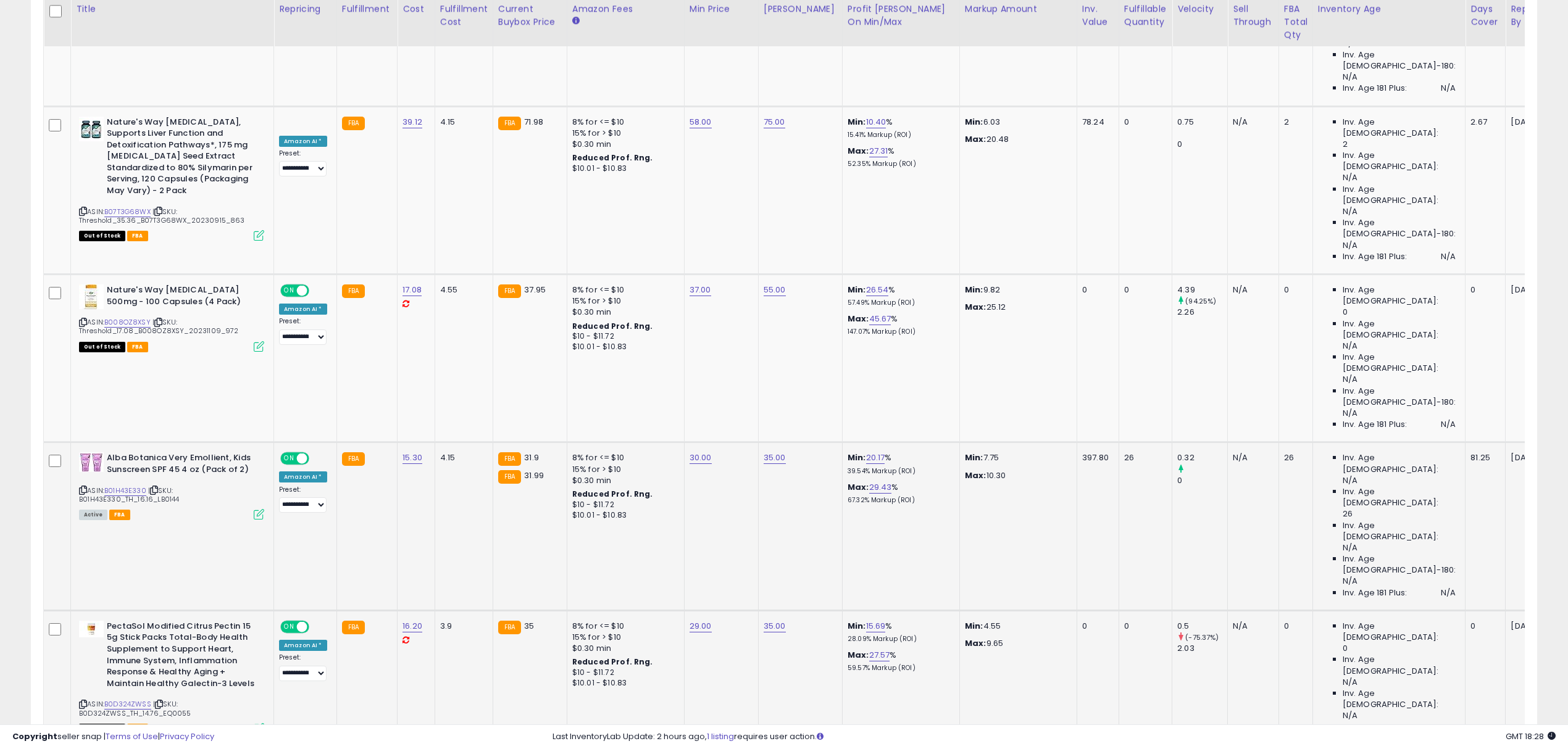
click at [81, 701] on icon at bounding box center [83, 703] width 8 height 7
click at [126, 700] on link "B0D324ZWSS" at bounding box center [127, 704] width 47 height 11
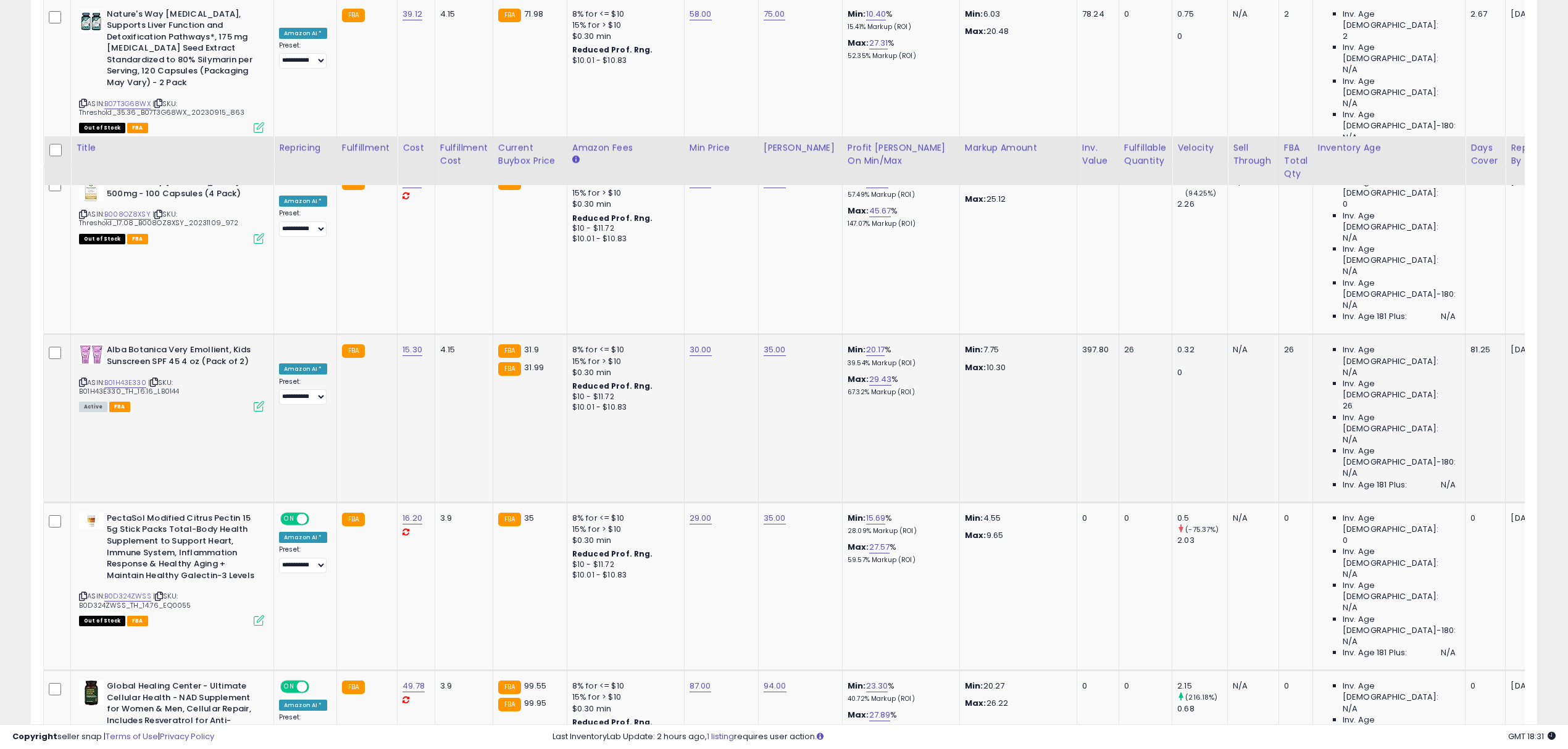
scroll to position [1017, 0]
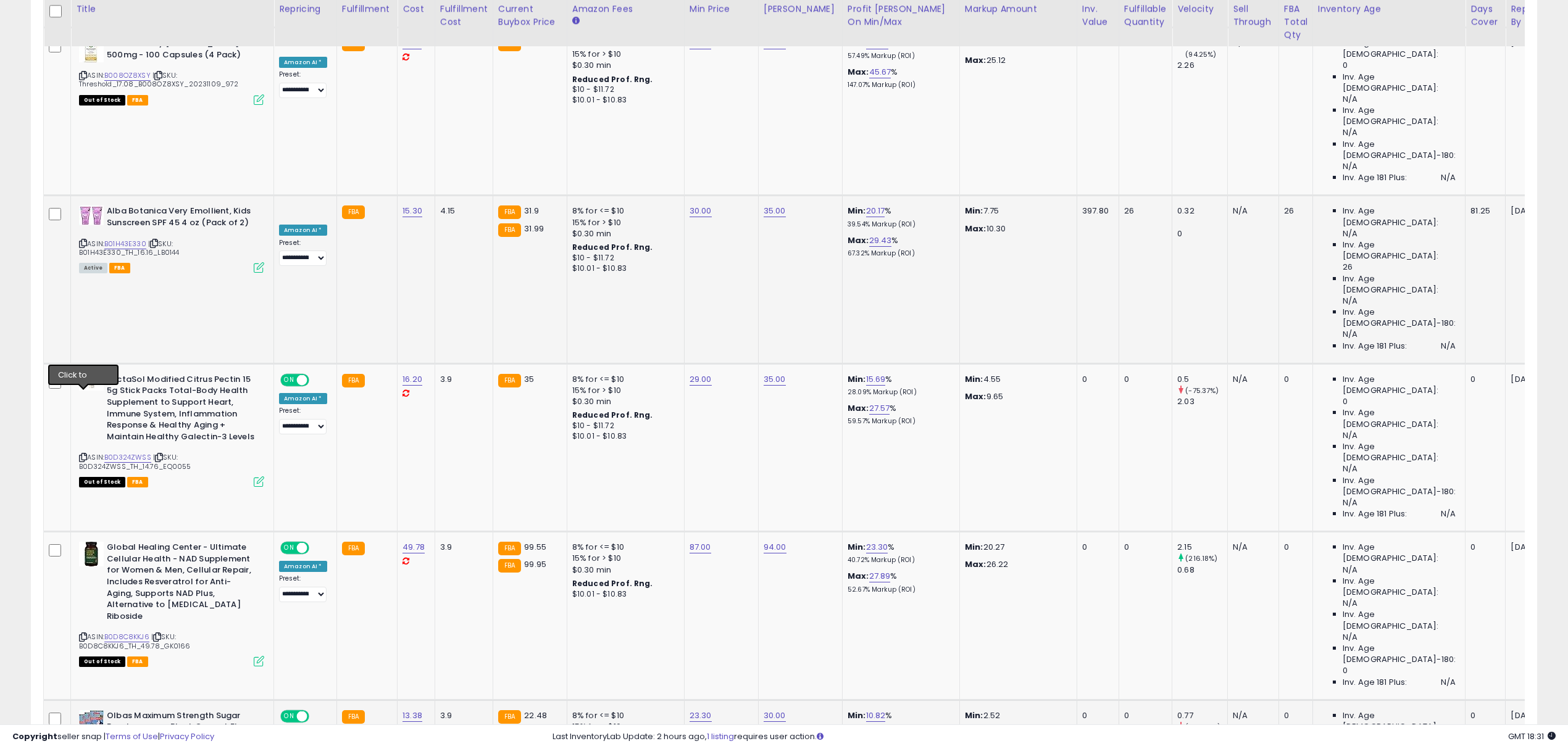
click at [80, 702] on icon at bounding box center [83, 759] width 8 height 7
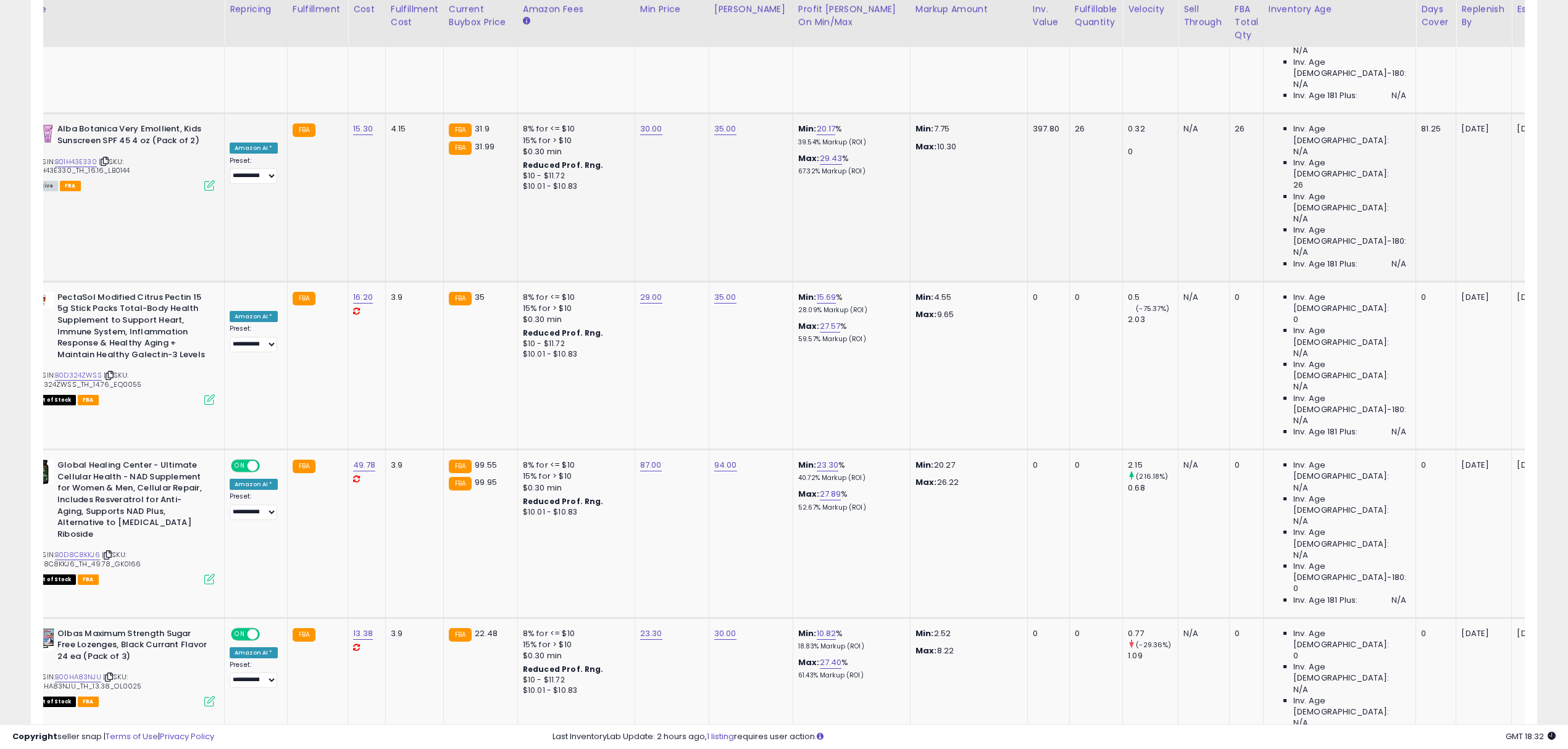
scroll to position [0, 10]
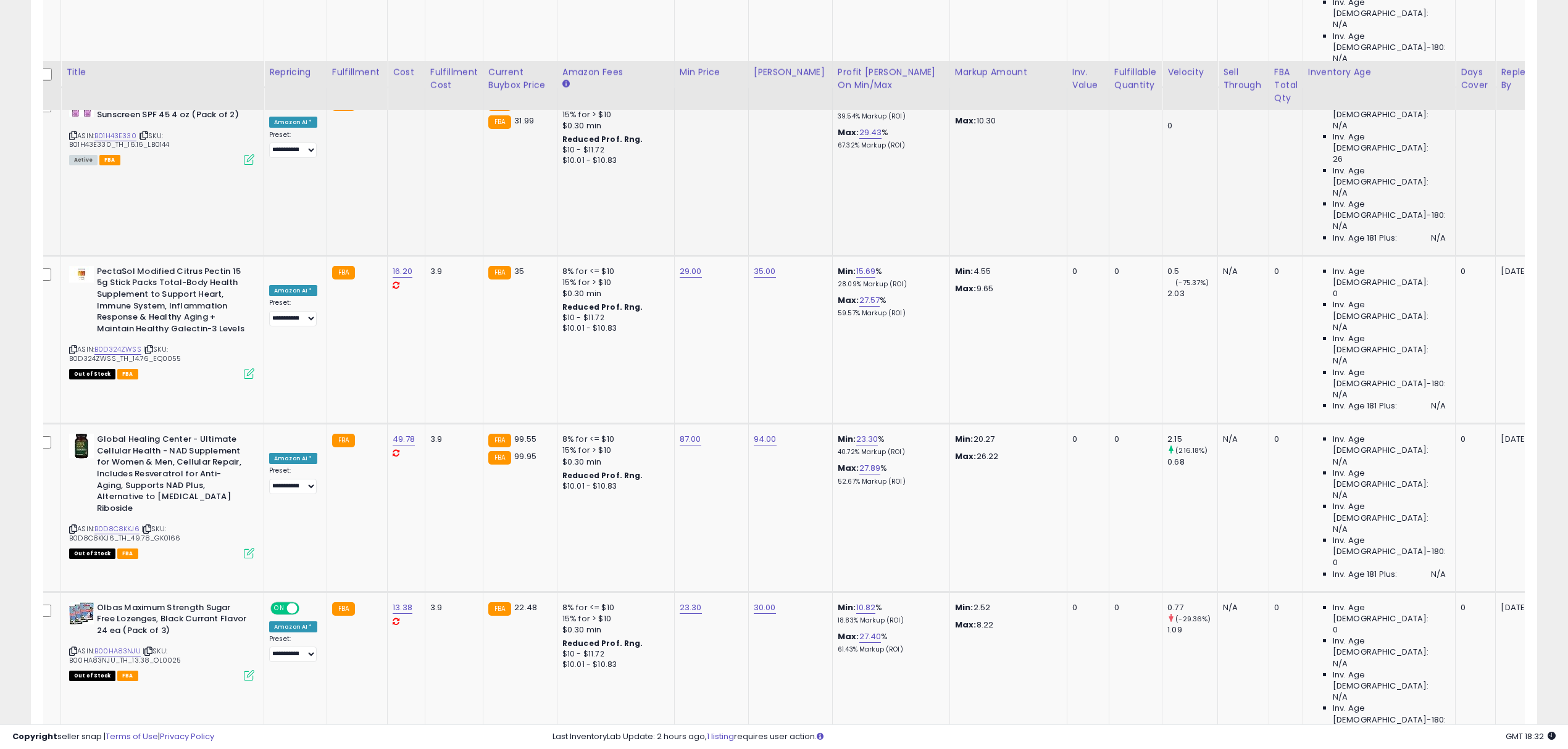
scroll to position [1264, 0]
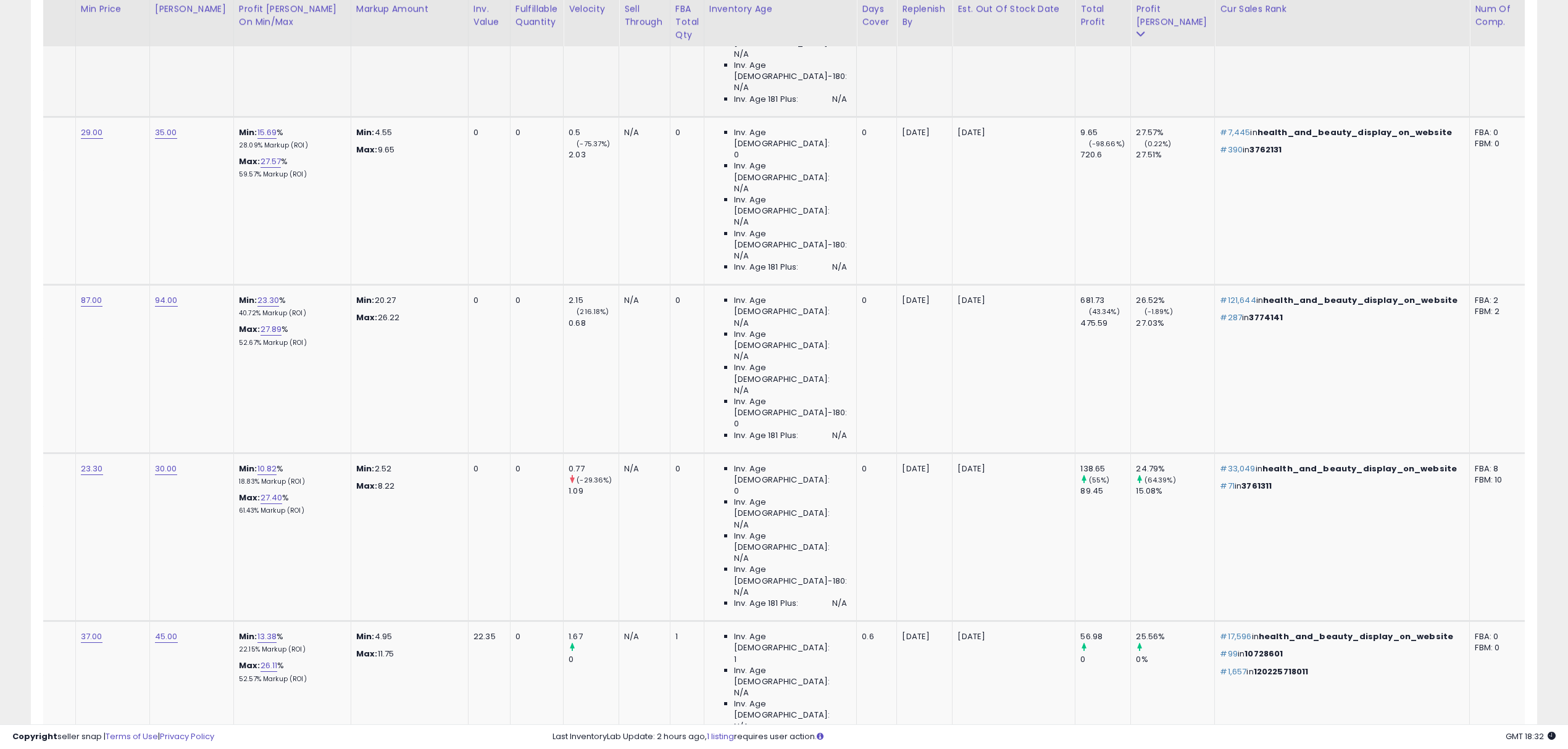
scroll to position [0, 645]
